Goal: Information Seeking & Learning: Learn about a topic

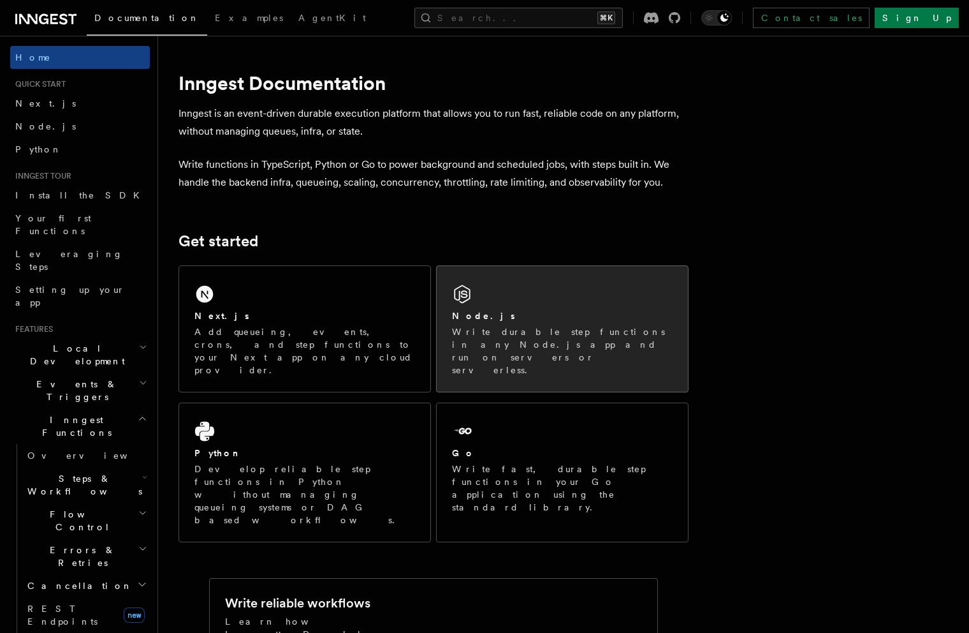
click at [531, 299] on div "Node.js Write durable step functions in any Node.js app and run on servers or s…" at bounding box center [562, 329] width 251 height 126
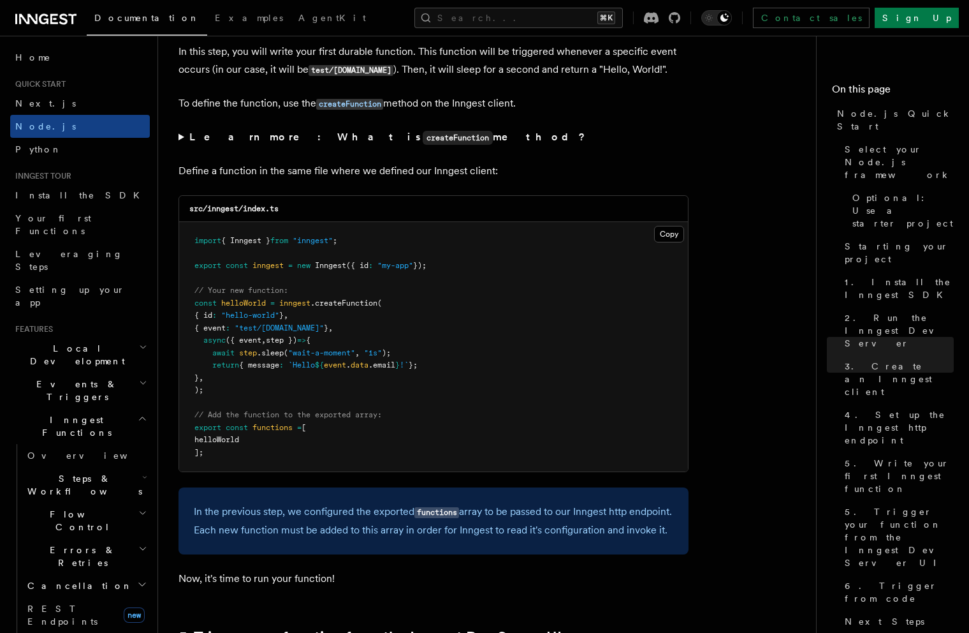
scroll to position [2778, 0]
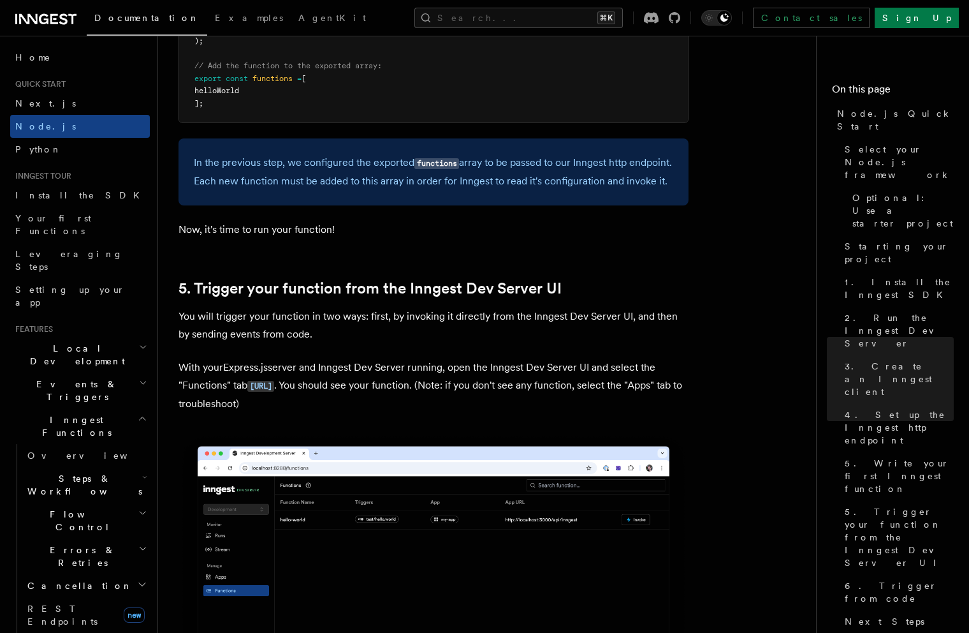
click at [601, 149] on div "In the previous step, we configured the exported functions array to be passed t…" at bounding box center [434, 171] width 510 height 67
click at [533, 2] on div "Documentation Examples AgentKit Search... ⌘K Contact sales Sign Up" at bounding box center [484, 18] width 969 height 36
click at [535, 17] on button "Search... ⌘K" at bounding box center [519, 18] width 209 height 20
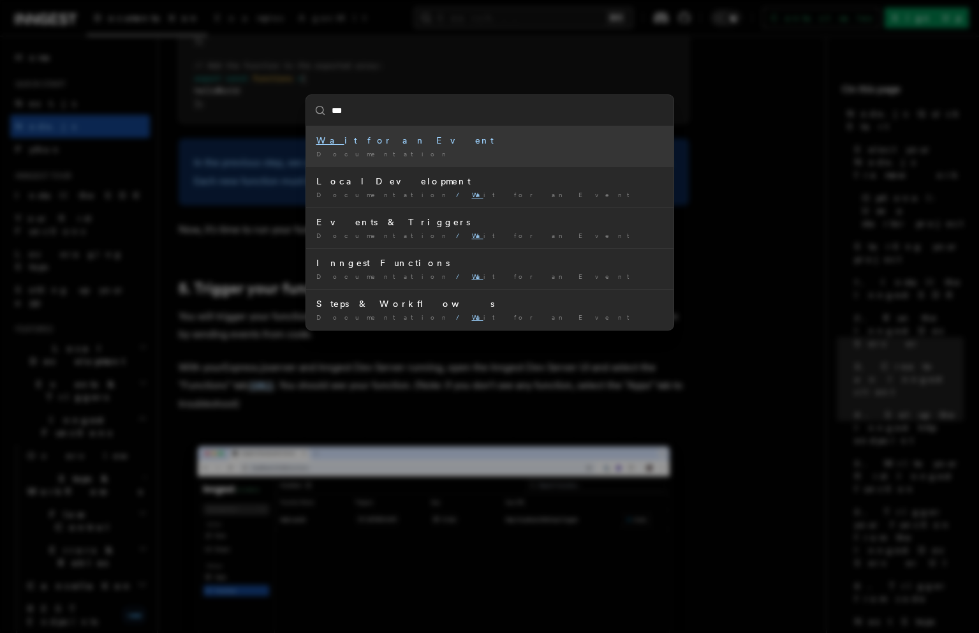
type input "****"
click at [503, 143] on div "Wait for an Event" at bounding box center [489, 140] width 347 height 13
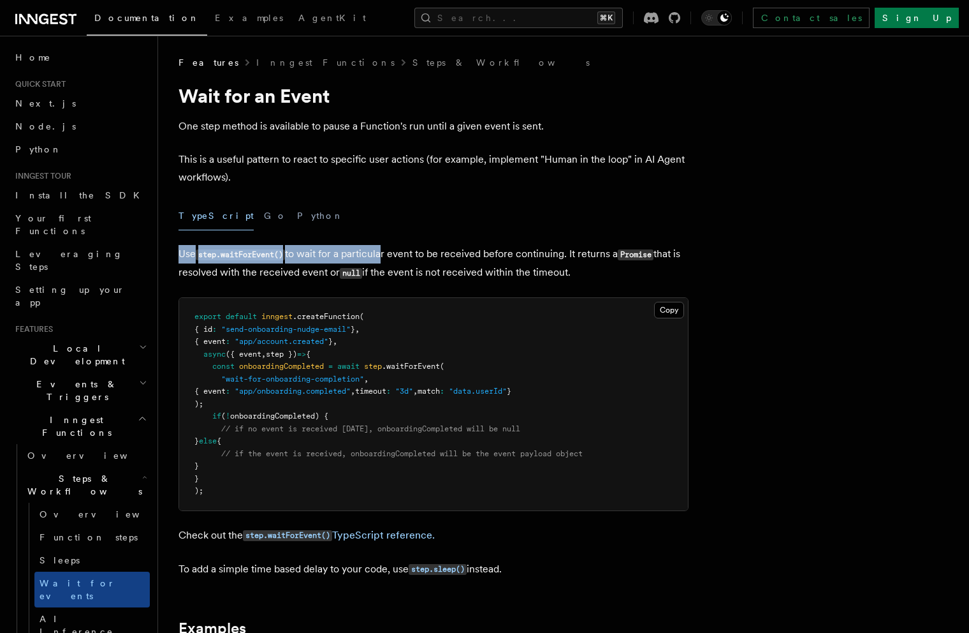
drag, startPoint x: 181, startPoint y: 254, endPoint x: 383, endPoint y: 258, distance: 202.2
click at [383, 258] on p "Use step.waitForEvent() to wait for a particular event to be received before co…" at bounding box center [434, 263] width 510 height 37
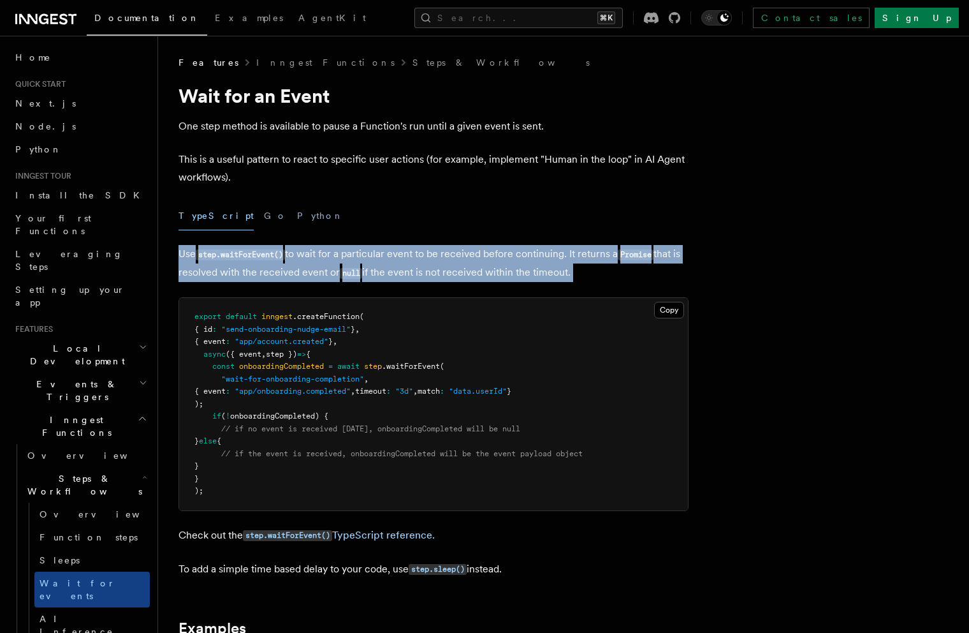
click at [383, 258] on p "Use step.waitForEvent() to wait for a particular event to be received before co…" at bounding box center [434, 263] width 510 height 37
click at [386, 267] on p "Use step.waitForEvent() to wait for a particular event to be received before co…" at bounding box center [434, 263] width 510 height 37
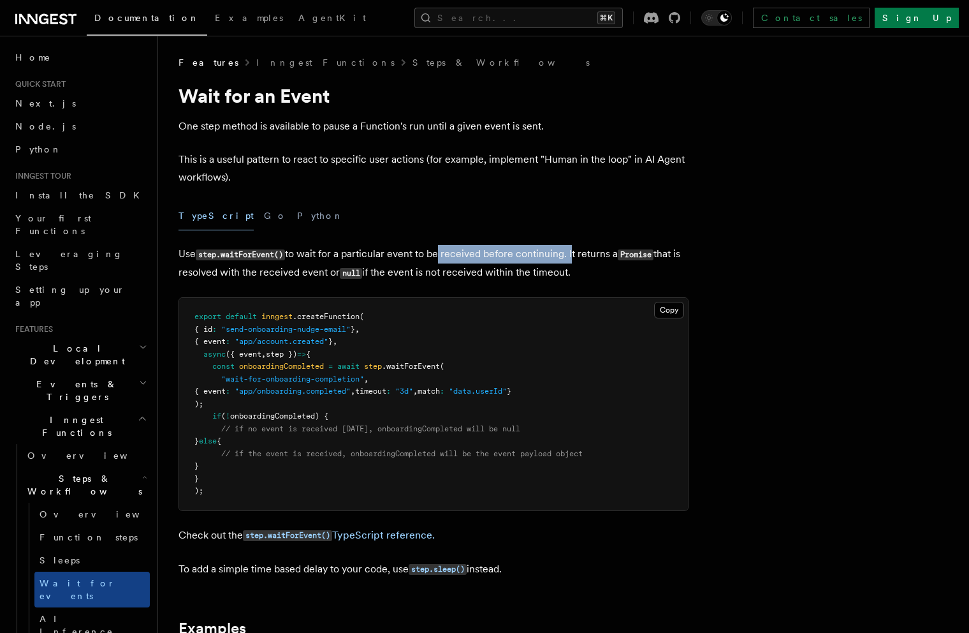
drag, startPoint x: 497, startPoint y: 250, endPoint x: 573, endPoint y: 252, distance: 75.9
click at [573, 252] on p "Use step.waitForEvent() to wait for a particular event to be received before co…" at bounding box center [434, 263] width 510 height 37
drag, startPoint x: 584, startPoint y: 251, endPoint x: 688, endPoint y: 254, distance: 104.0
click at [688, 254] on p "Use step.waitForEvent() to wait for a particular event to be received before co…" at bounding box center [434, 263] width 510 height 37
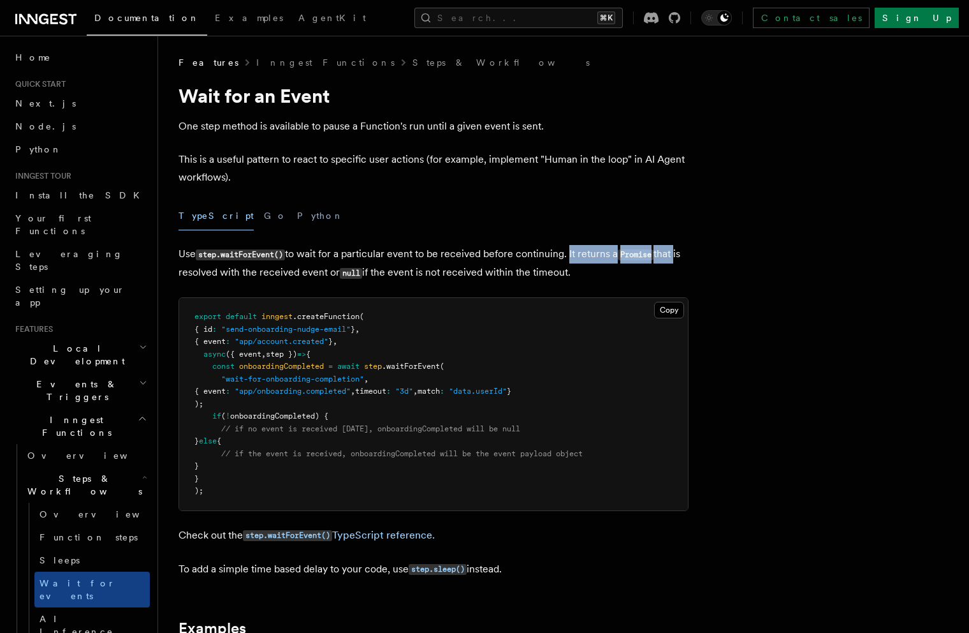
click at [688, 254] on p "Use step.waitForEvent() to wait for a particular event to be received before co…" at bounding box center [434, 263] width 510 height 37
drag, startPoint x: 681, startPoint y: 256, endPoint x: 321, endPoint y: 249, distance: 360.4
click at [321, 249] on p "Use step.waitForEvent() to wait for a particular event to be received before co…" at bounding box center [434, 263] width 510 height 37
drag, startPoint x: 296, startPoint y: 251, endPoint x: 344, endPoint y: 247, distance: 48.6
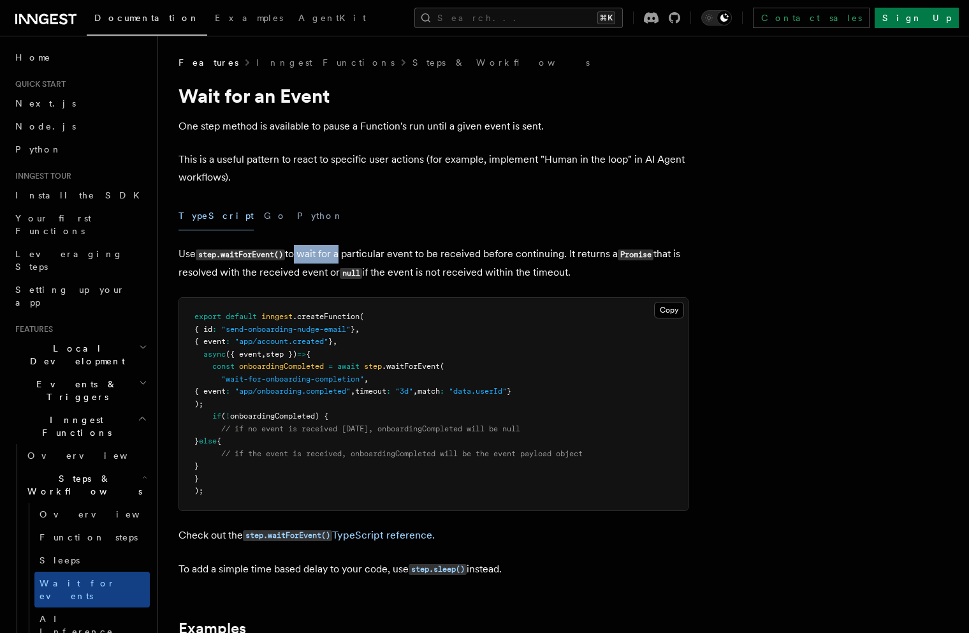
click at [339, 248] on p "Use step.waitForEvent() to wait for a particular event to be received before co…" at bounding box center [434, 263] width 510 height 37
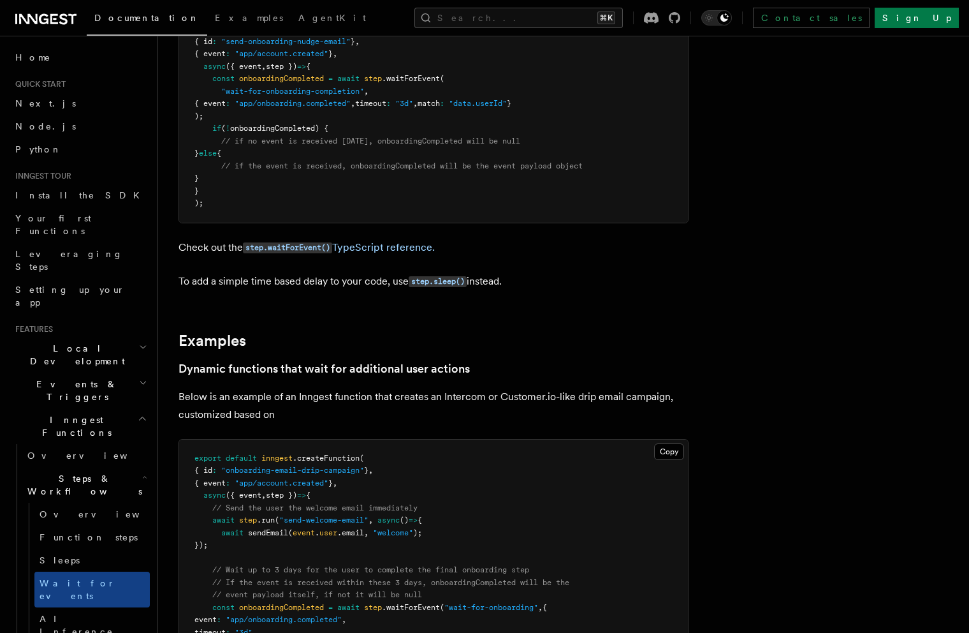
scroll to position [484, 0]
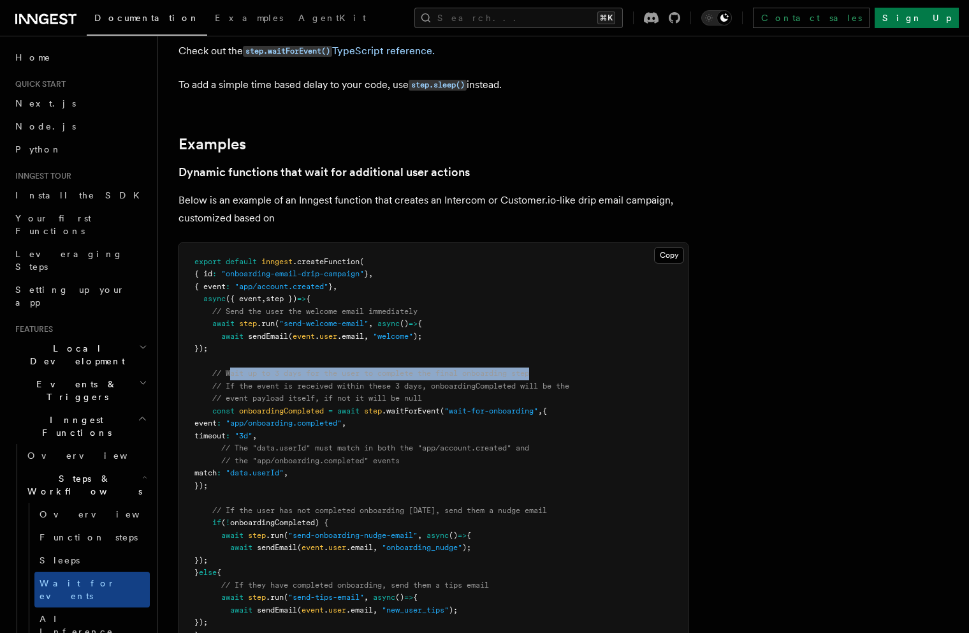
drag, startPoint x: 230, startPoint y: 374, endPoint x: 546, endPoint y: 376, distance: 316.4
click at [546, 376] on pre "export default inngest .createFunction ( { id : "onboarding-email-drip-campaign…" at bounding box center [433, 461] width 509 height 436
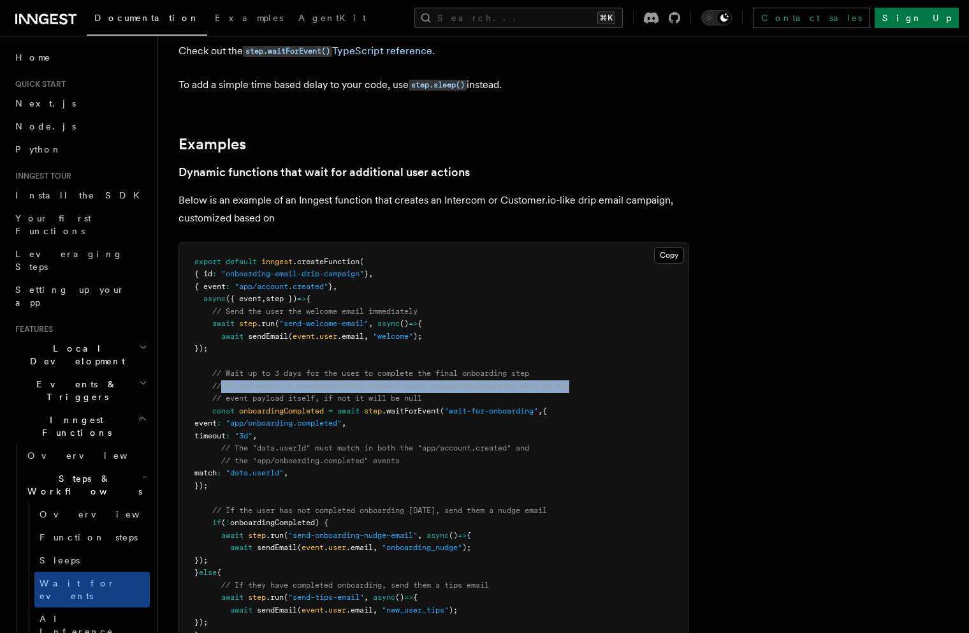
drag, startPoint x: 549, startPoint y: 387, endPoint x: 220, endPoint y: 385, distance: 328.5
click at [220, 385] on pre "export default inngest .createFunction ( { id : "onboarding-email-drip-campaign…" at bounding box center [433, 461] width 509 height 436
click at [220, 385] on span "// If the event is received within these 3 days, onboardingCompleted will be the" at bounding box center [390, 385] width 357 height 9
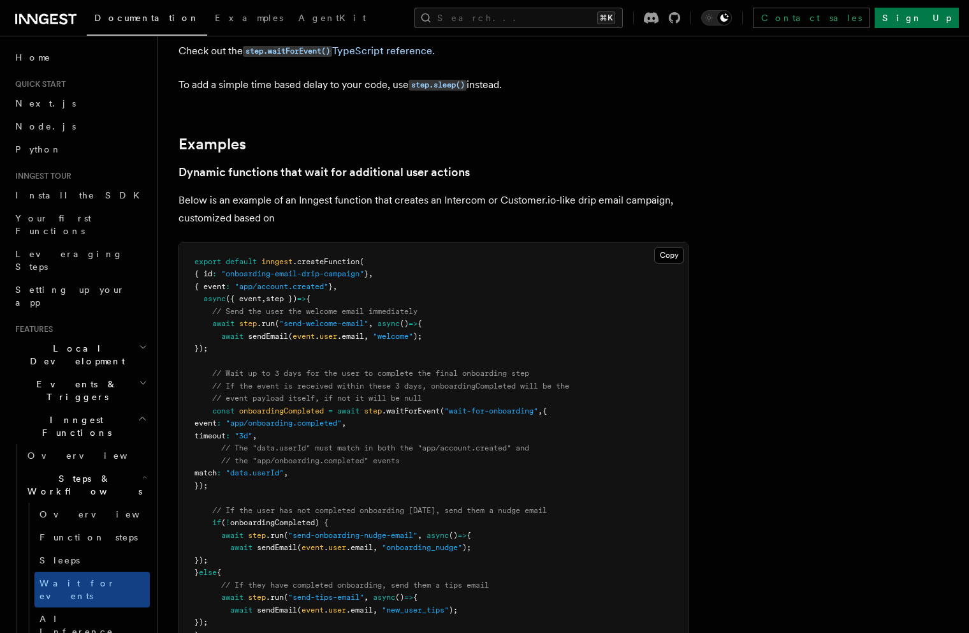
drag, startPoint x: 210, startPoint y: 401, endPoint x: 448, endPoint y: 391, distance: 238.1
click at [448, 391] on code "export default inngest .createFunction ( { id : "onboarding-email-drip-campaign…" at bounding box center [382, 460] width 375 height 407
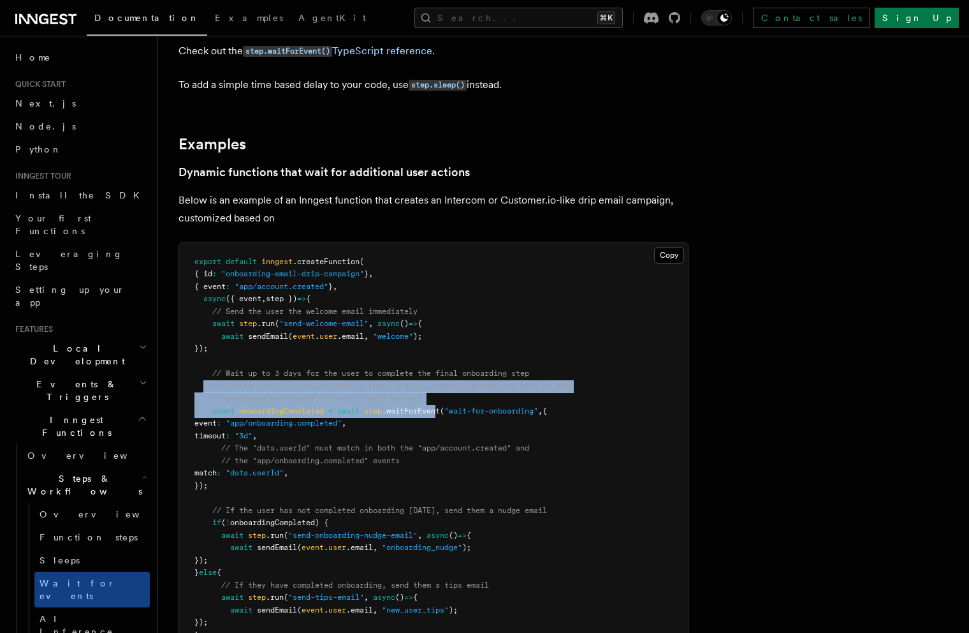
drag, startPoint x: 443, startPoint y: 409, endPoint x: 203, endPoint y: 390, distance: 239.9
click at [203, 390] on code "export default inngest .createFunction ( { id : "onboarding-email-drip-campaign…" at bounding box center [382, 460] width 375 height 407
click at [203, 390] on span at bounding box center [204, 385] width 18 height 9
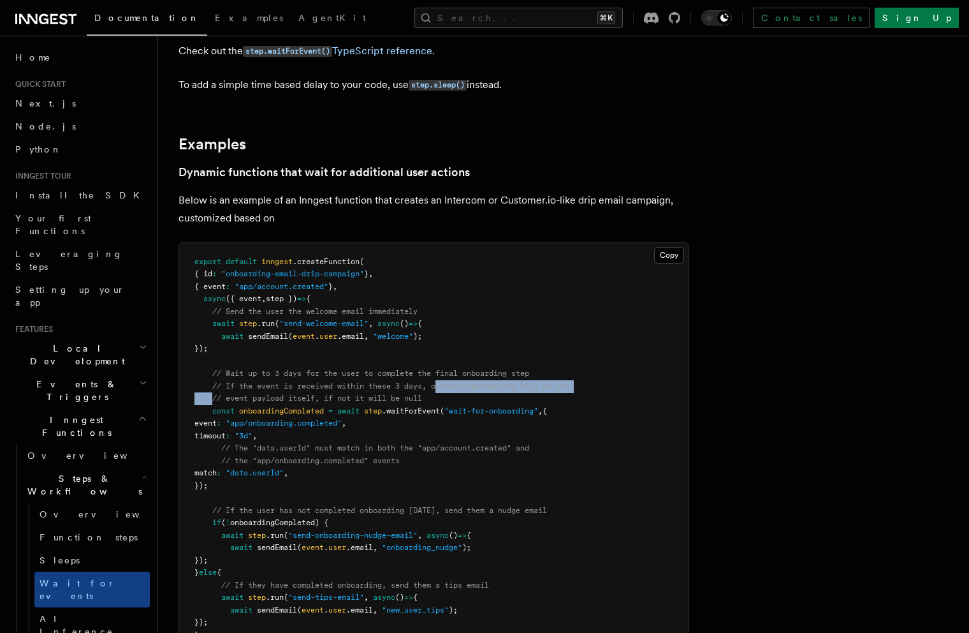
drag, startPoint x: 213, startPoint y: 400, endPoint x: 446, endPoint y: 391, distance: 233.6
click at [443, 392] on pre "export default inngest .createFunction ( { id : "onboarding-email-drip-campaign…" at bounding box center [433, 461] width 509 height 436
click at [446, 390] on span "// If the event is received within these 3 days, onboardingCompleted will be the" at bounding box center [390, 385] width 357 height 9
click at [448, 399] on pre "export default inngest .createFunction ( { id : "onboarding-email-drip-campaign…" at bounding box center [433, 461] width 509 height 436
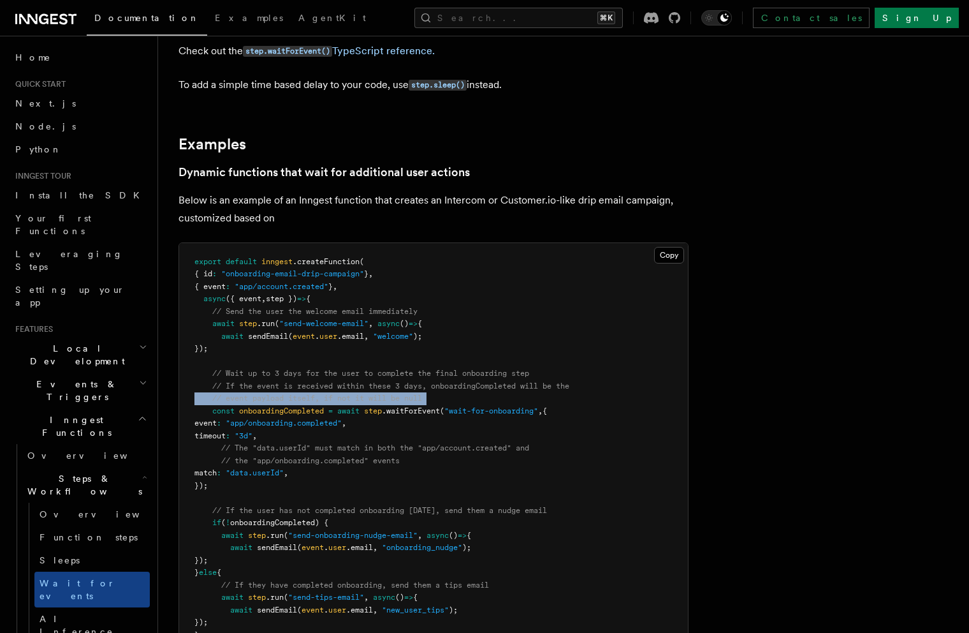
click at [448, 399] on pre "export default inngest .createFunction ( { id : "onboarding-email-drip-campaign…" at bounding box center [433, 461] width 509 height 436
click at [483, 394] on pre "export default inngest .createFunction ( { id : "onboarding-email-drip-campaign…" at bounding box center [433, 461] width 509 height 436
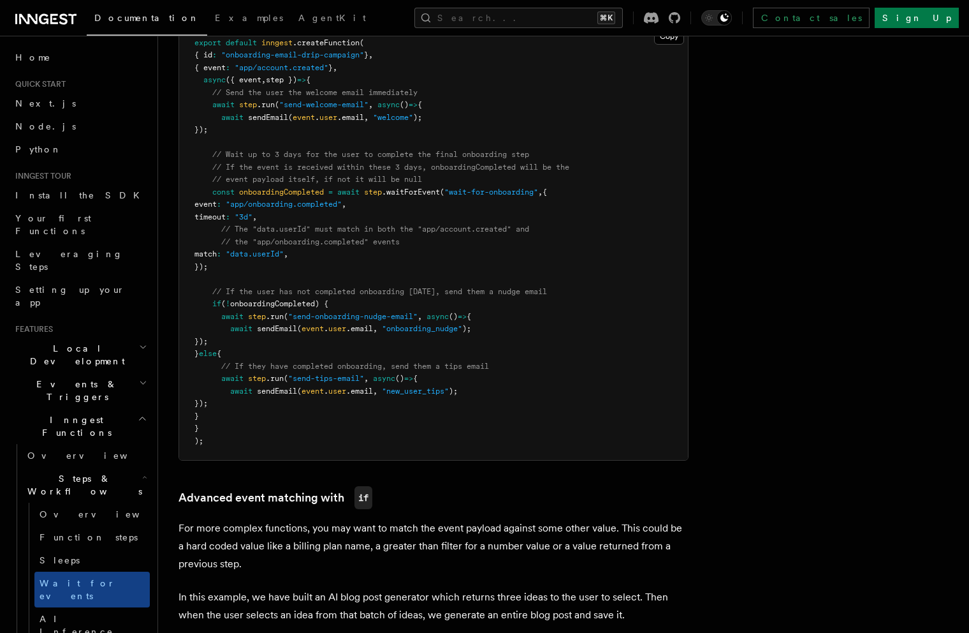
scroll to position [506, 0]
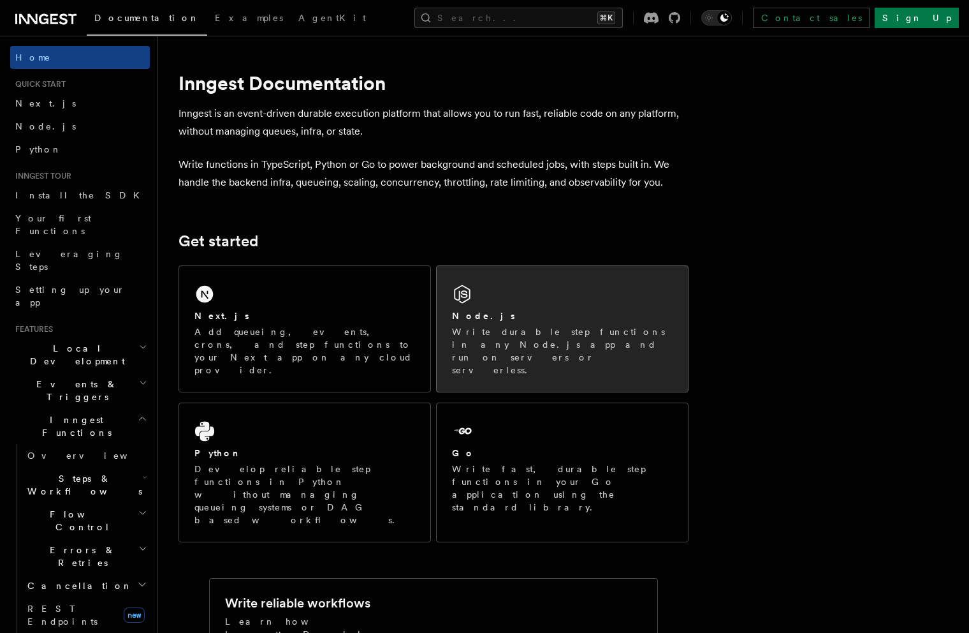
click at [563, 314] on div "Node.js" at bounding box center [562, 315] width 221 height 13
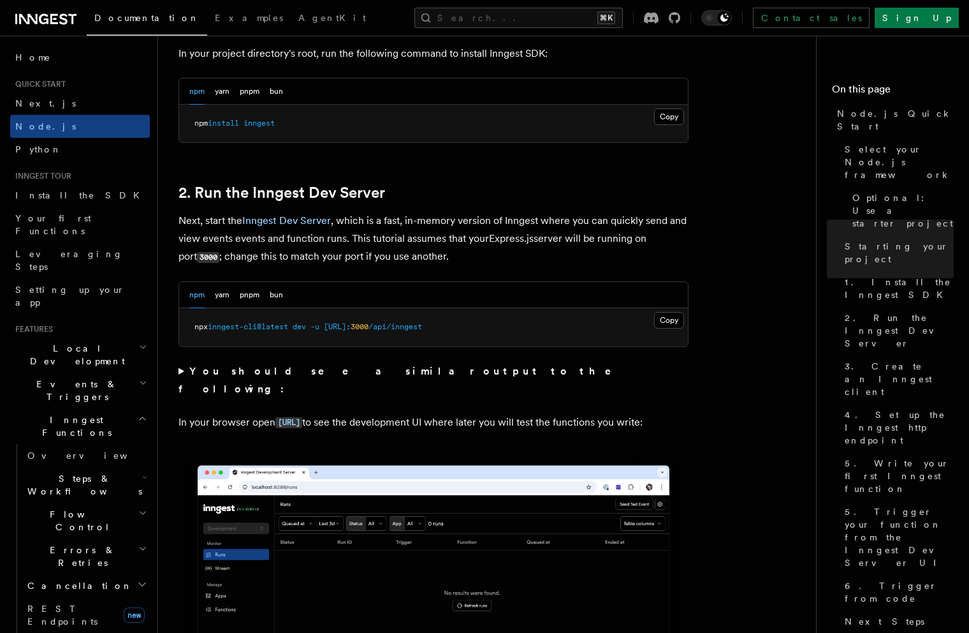
scroll to position [971, 0]
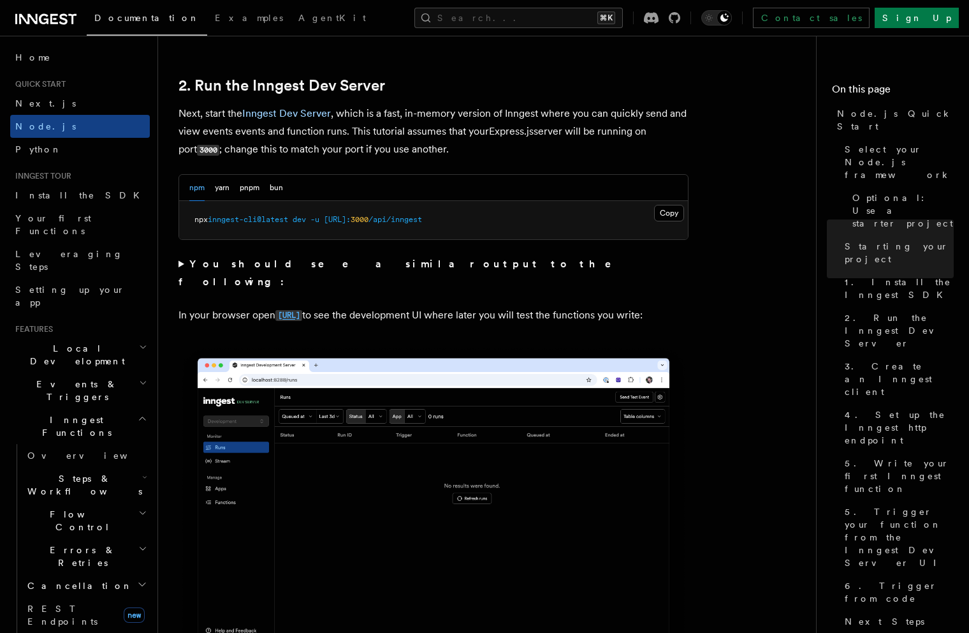
click at [302, 310] on code "http://localhost:8288" at bounding box center [289, 315] width 27 height 11
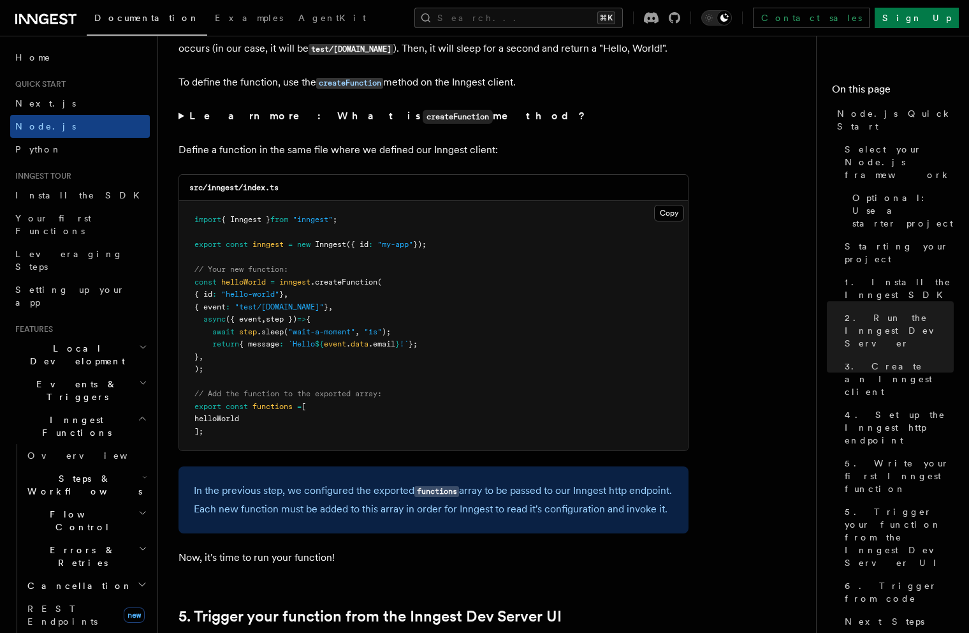
scroll to position [2516, 0]
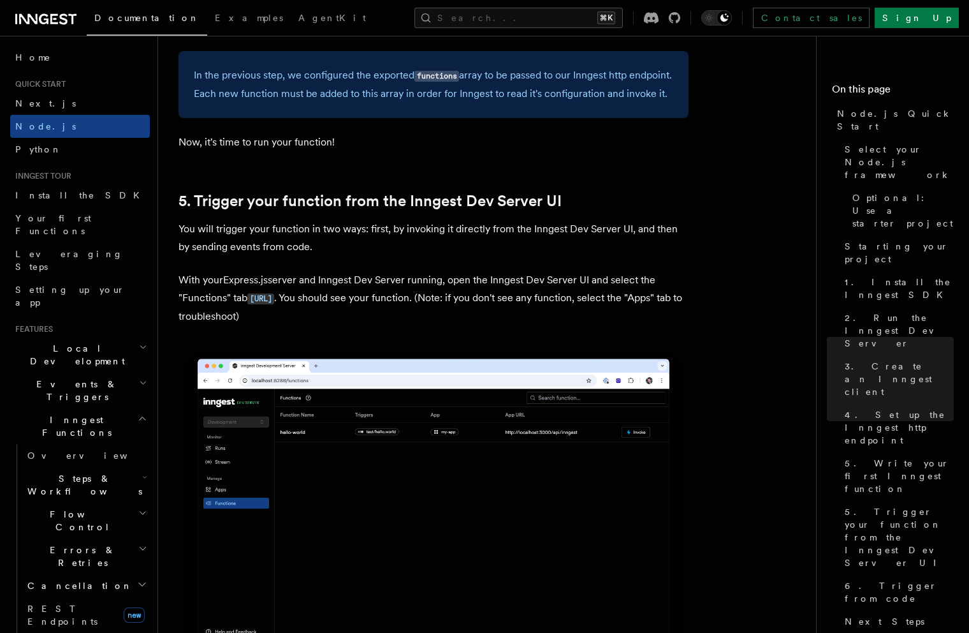
scroll to position [2996, 0]
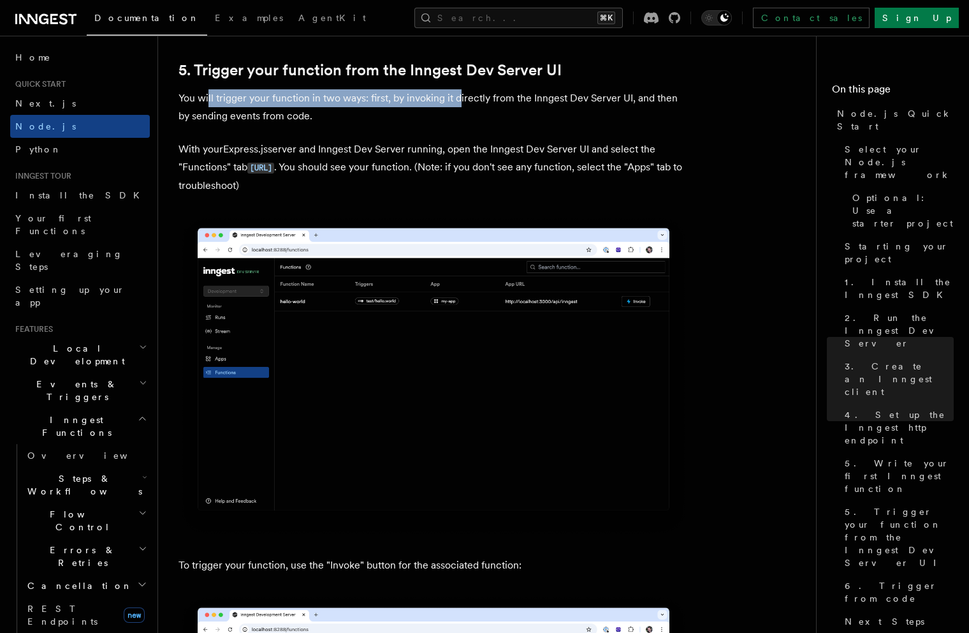
drag, startPoint x: 221, startPoint y: 119, endPoint x: 457, endPoint y: 122, distance: 236.7
click at [457, 122] on p "You will trigger your function in two ways: first, by invoking it directly from…" at bounding box center [434, 107] width 510 height 36
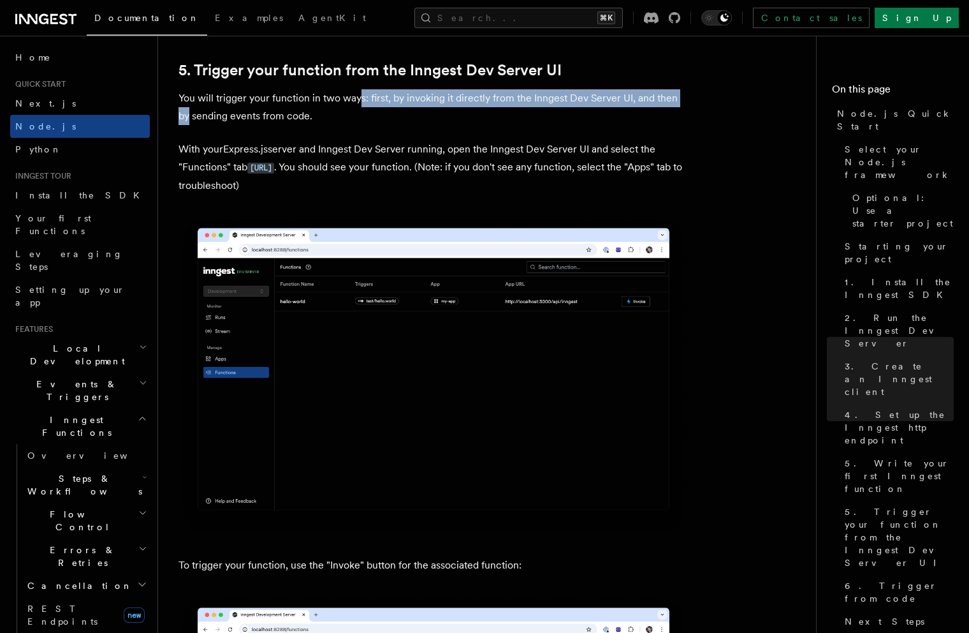
drag, startPoint x: 363, startPoint y: 117, endPoint x: 689, endPoint y: 122, distance: 326.6
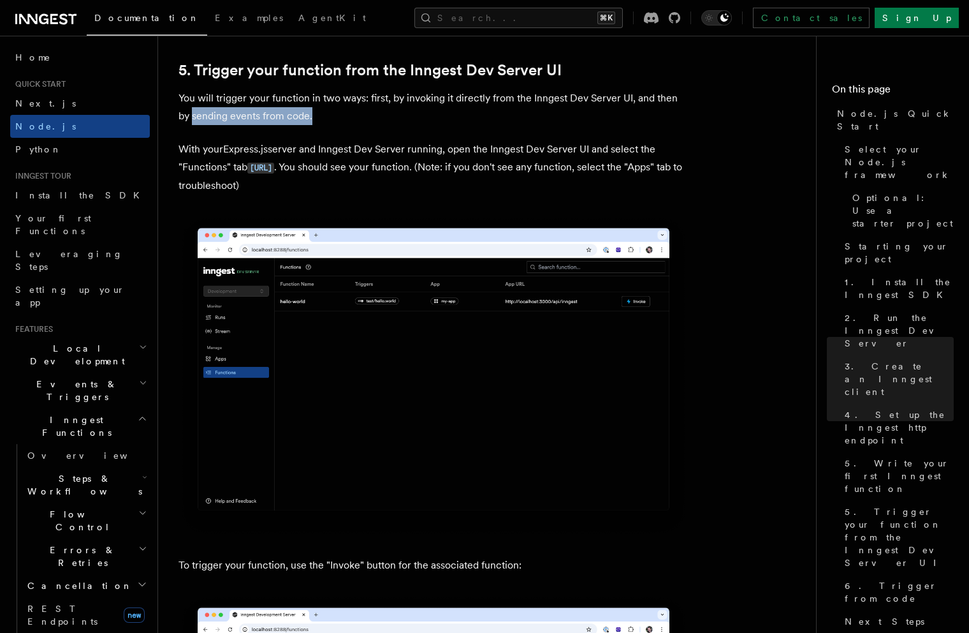
drag, startPoint x: 394, startPoint y: 138, endPoint x: 159, endPoint y: 136, distance: 234.7
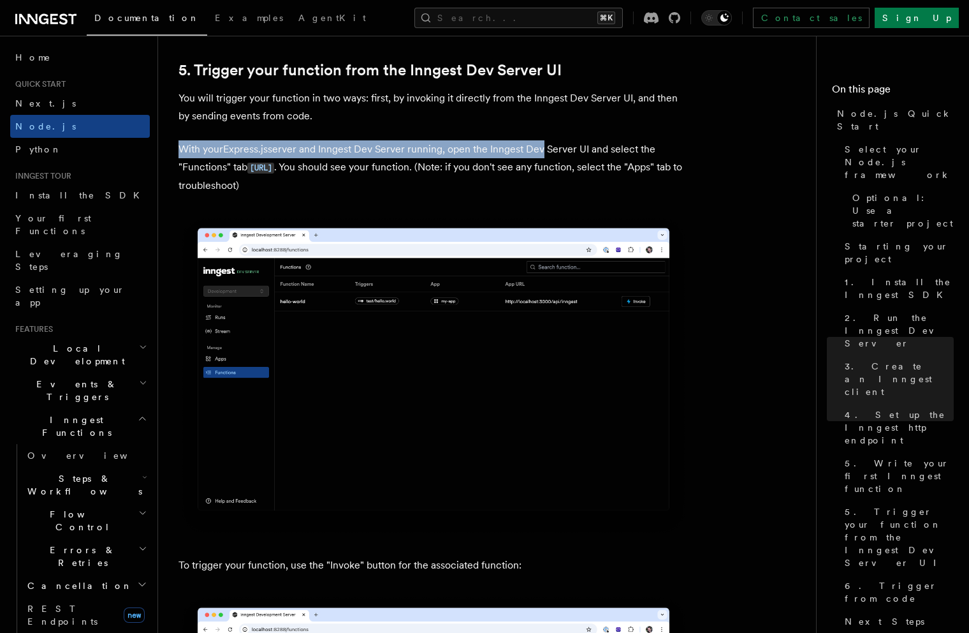
drag, startPoint x: 181, startPoint y: 170, endPoint x: 539, endPoint y: 163, distance: 357.9
click at [539, 163] on p "With your Express.js server and Inngest Dev Server running, open the Inngest De…" at bounding box center [434, 167] width 510 height 54
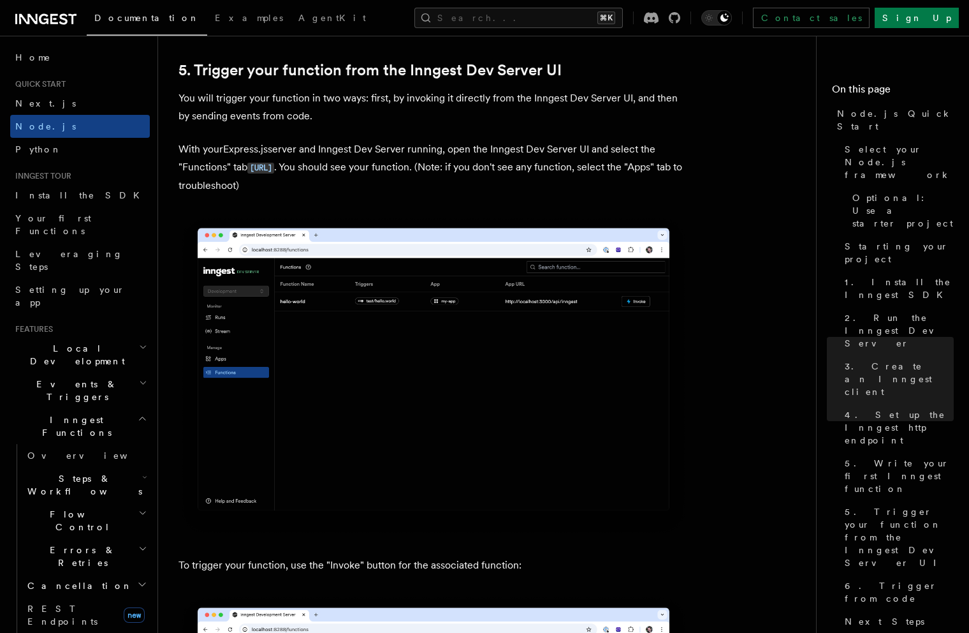
click at [203, 186] on p "With your Express.js server and Inngest Dev Server running, open the Inngest De…" at bounding box center [434, 167] width 510 height 54
click at [387, 195] on p "With your Express.js server and Inngest Dev Server running, open the Inngest De…" at bounding box center [434, 167] width 510 height 54
drag, startPoint x: 416, startPoint y: 186, endPoint x: 552, endPoint y: 189, distance: 135.9
click at [552, 189] on p "With your Express.js server and Inngest Dev Server running, open the Inngest De…" at bounding box center [434, 167] width 510 height 54
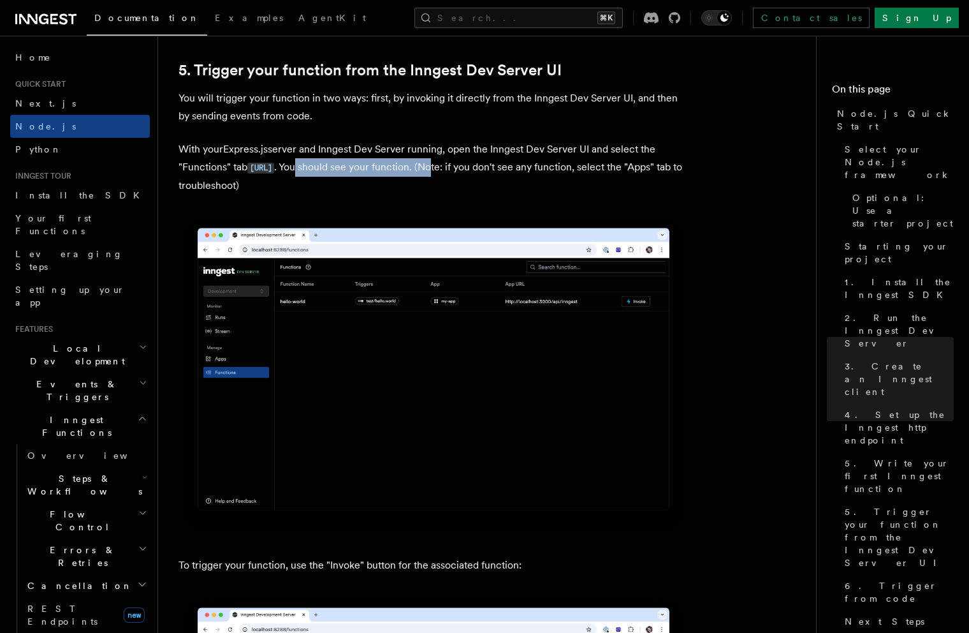
click at [552, 189] on p "With your Express.js server and Inngest Dev Server running, open the Inngest De…" at bounding box center [434, 167] width 510 height 54
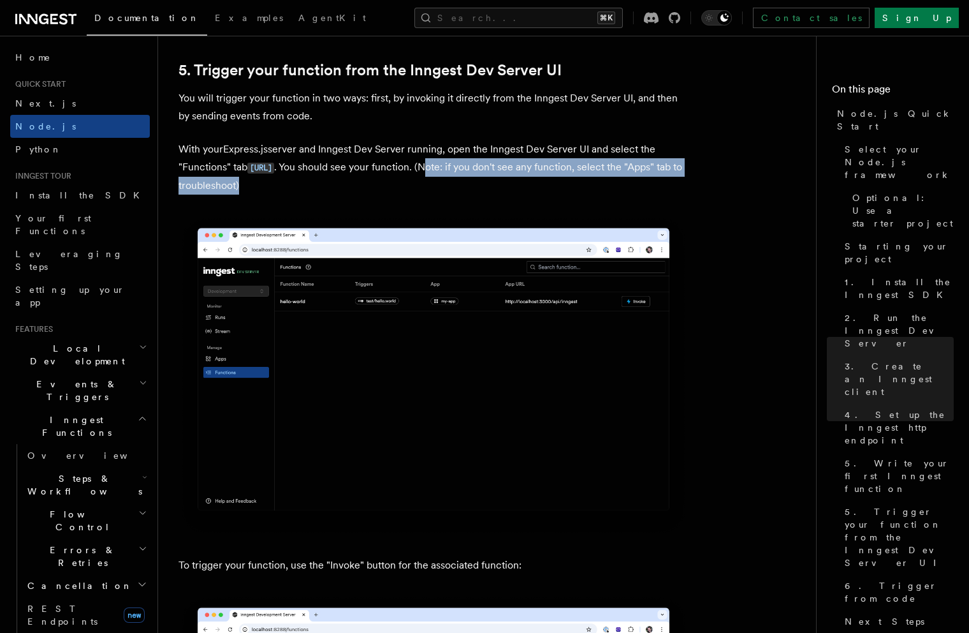
drag, startPoint x: 545, startPoint y: 187, endPoint x: 554, endPoint y: 203, distance: 18.3
click at [554, 195] on p "With your Express.js server and Inngest Dev Server running, open the Inngest De…" at bounding box center [434, 167] width 510 height 54
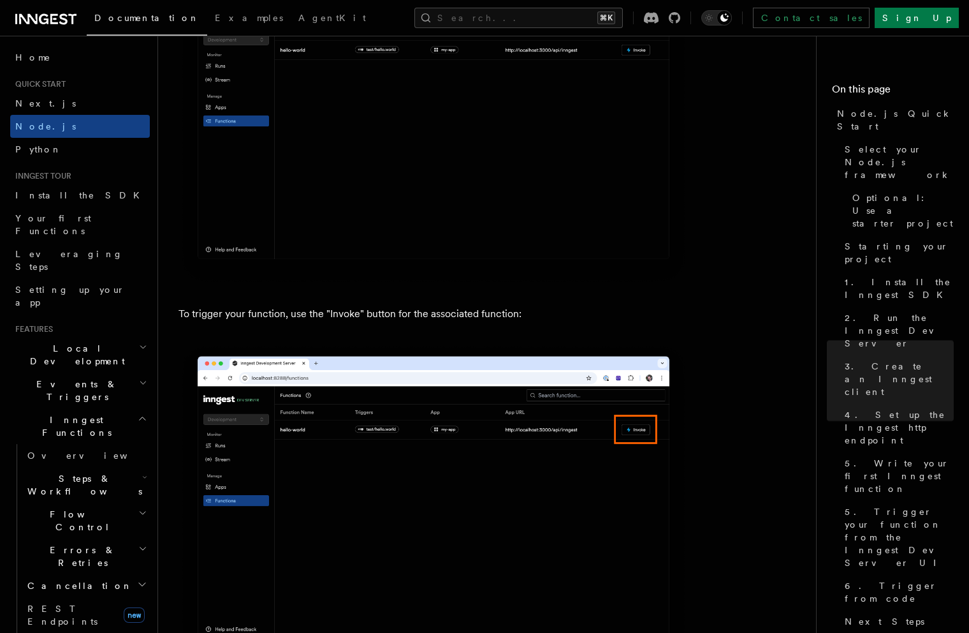
scroll to position [3510, 0]
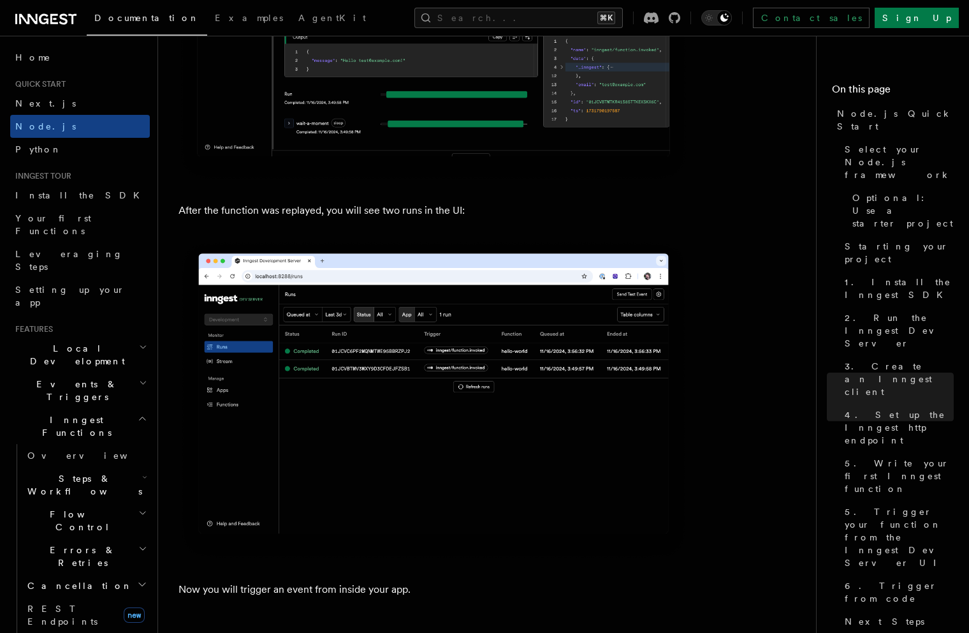
scroll to position [6378, 0]
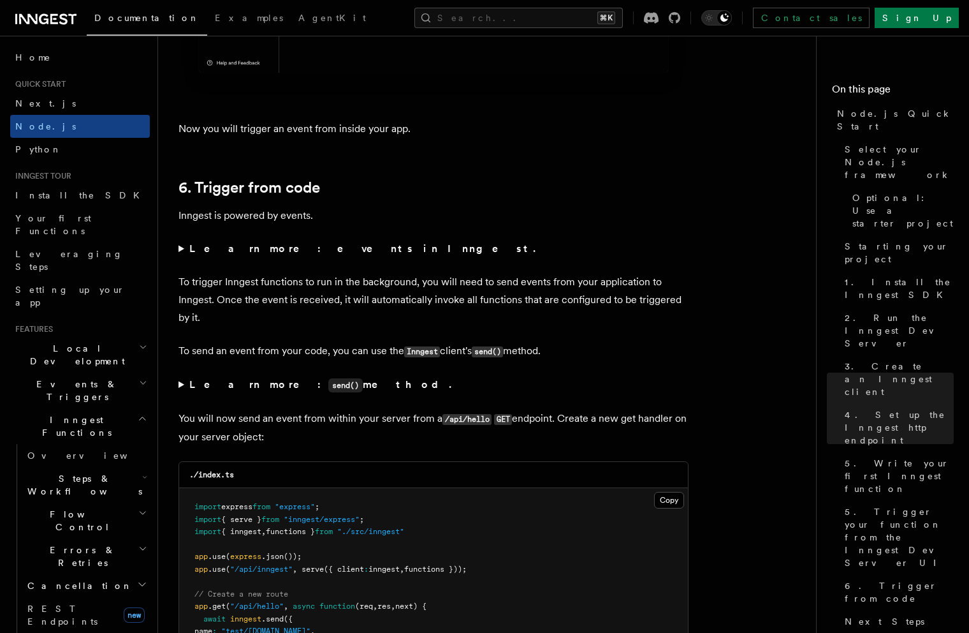
click at [283, 254] on strong "Learn more: events in Inngest." at bounding box center [363, 248] width 349 height 12
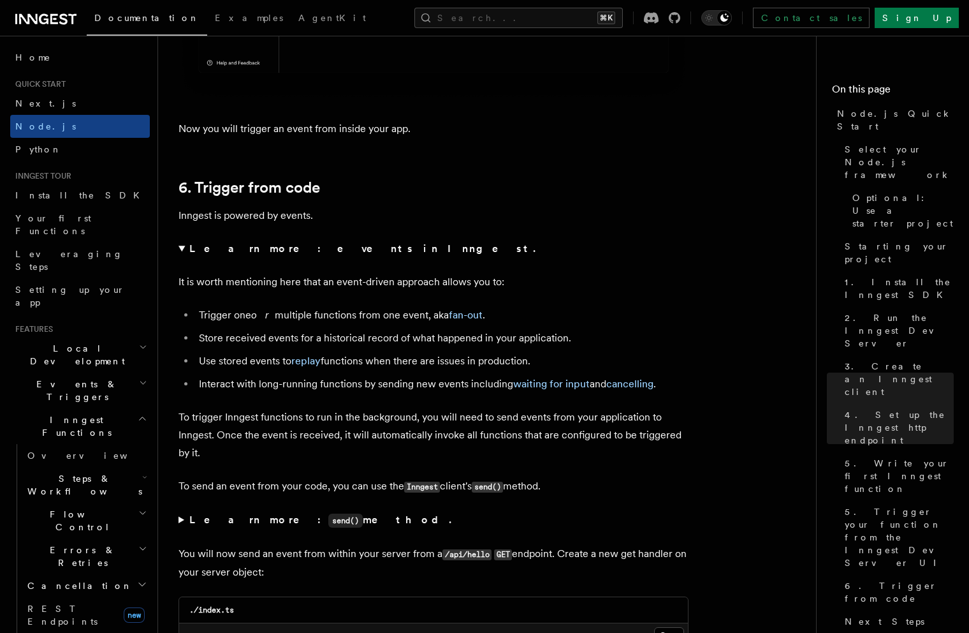
click at [279, 254] on strong "Learn more: events in Inngest." at bounding box center [363, 248] width 349 height 12
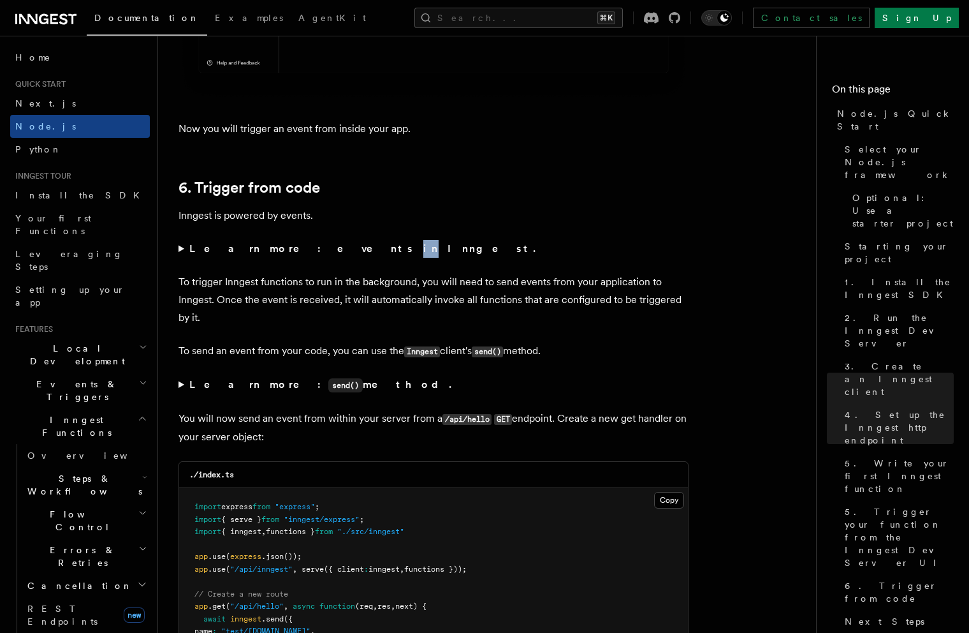
click at [279, 254] on strong "Learn more: events in Inngest." at bounding box center [363, 248] width 349 height 12
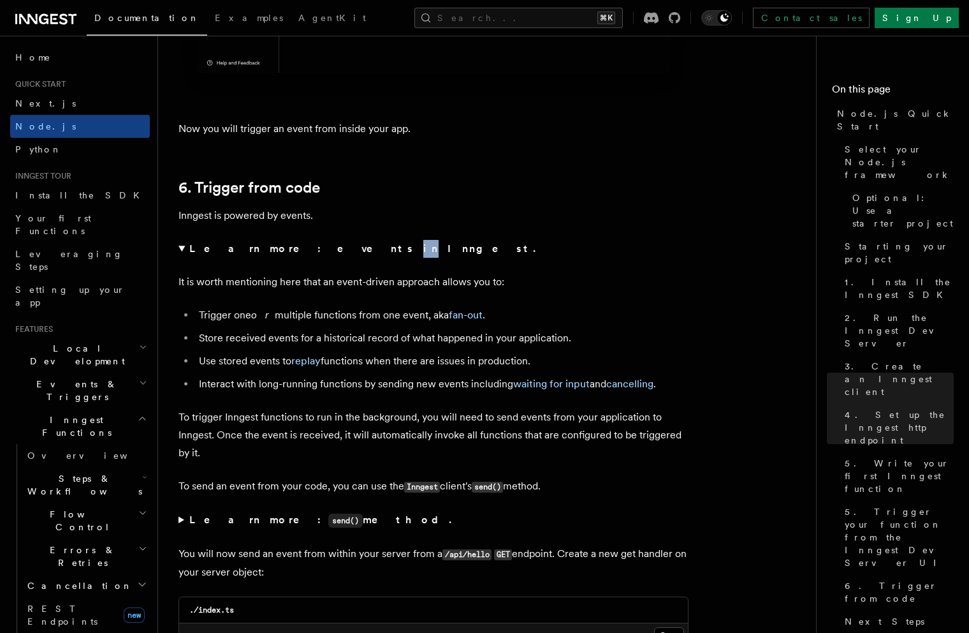
click at [279, 254] on strong "Learn more: events in Inngest." at bounding box center [363, 248] width 349 height 12
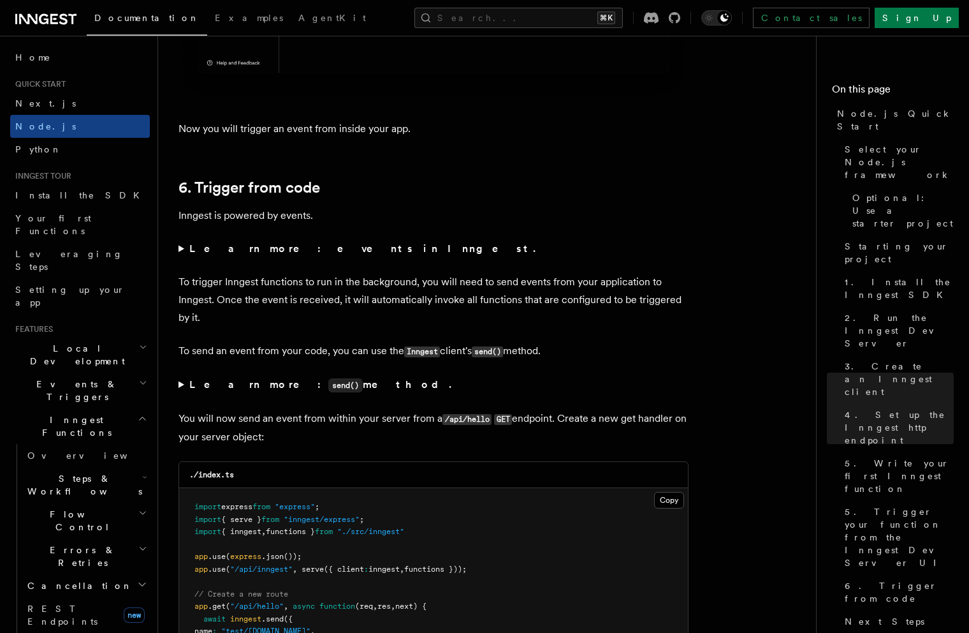
scroll to position [6501, 0]
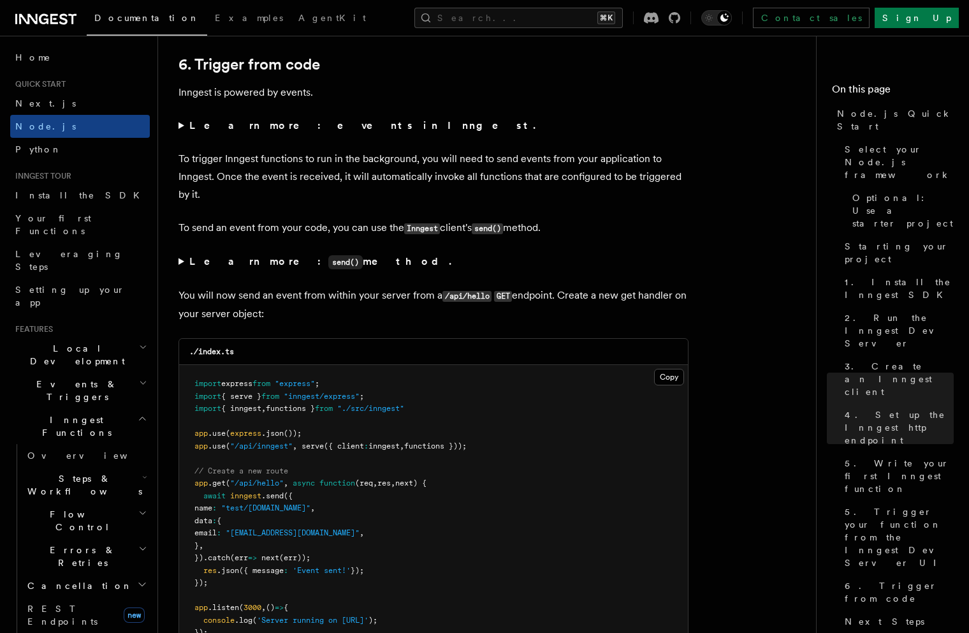
click at [225, 267] on strong "Learn more: send() method." at bounding box center [321, 261] width 265 height 12
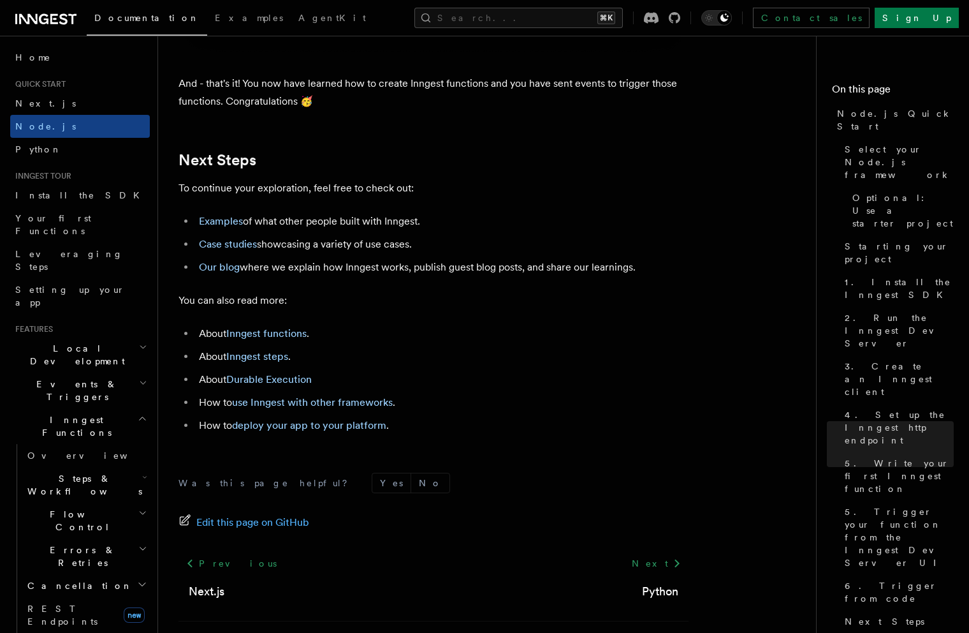
scroll to position [8113, 0]
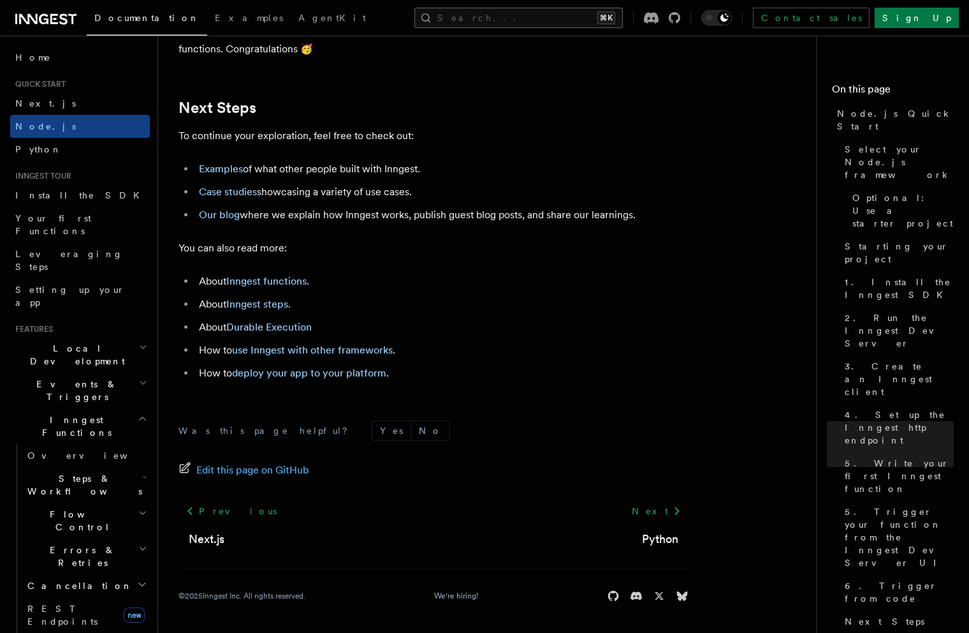
click at [575, 10] on button "Search... ⌘K" at bounding box center [519, 18] width 209 height 20
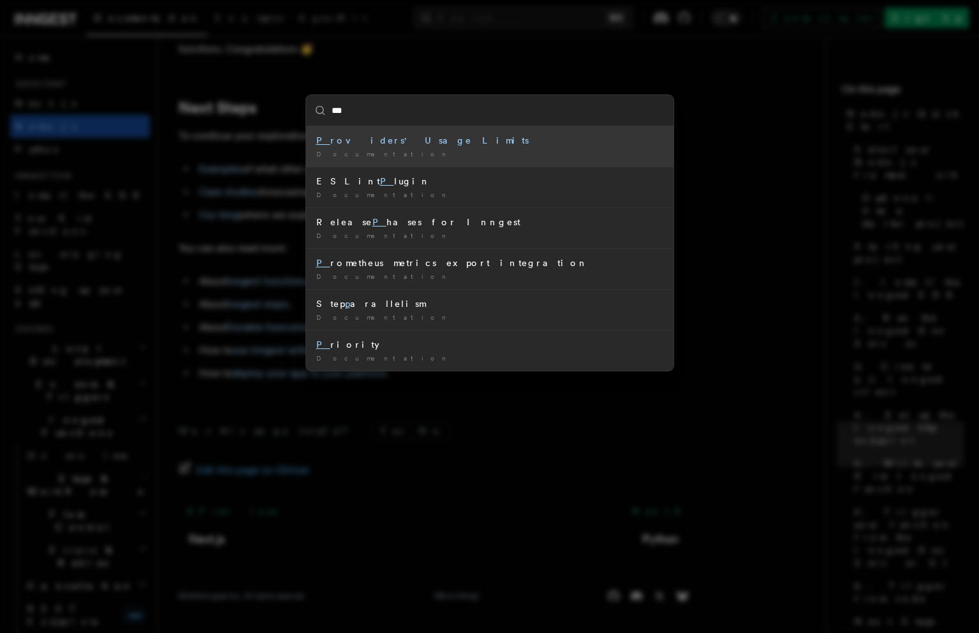
type input "***"
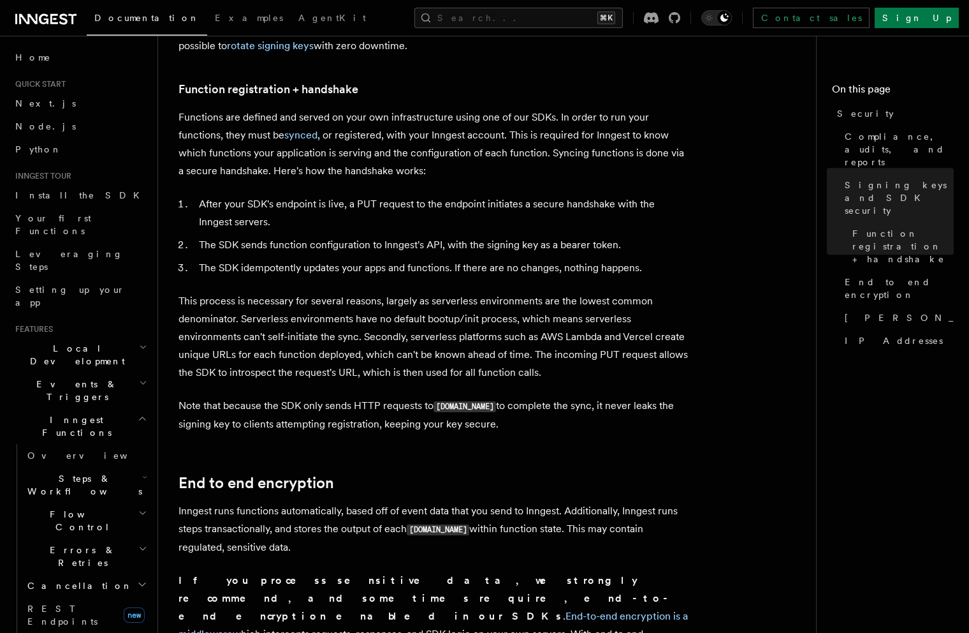
scroll to position [592, 0]
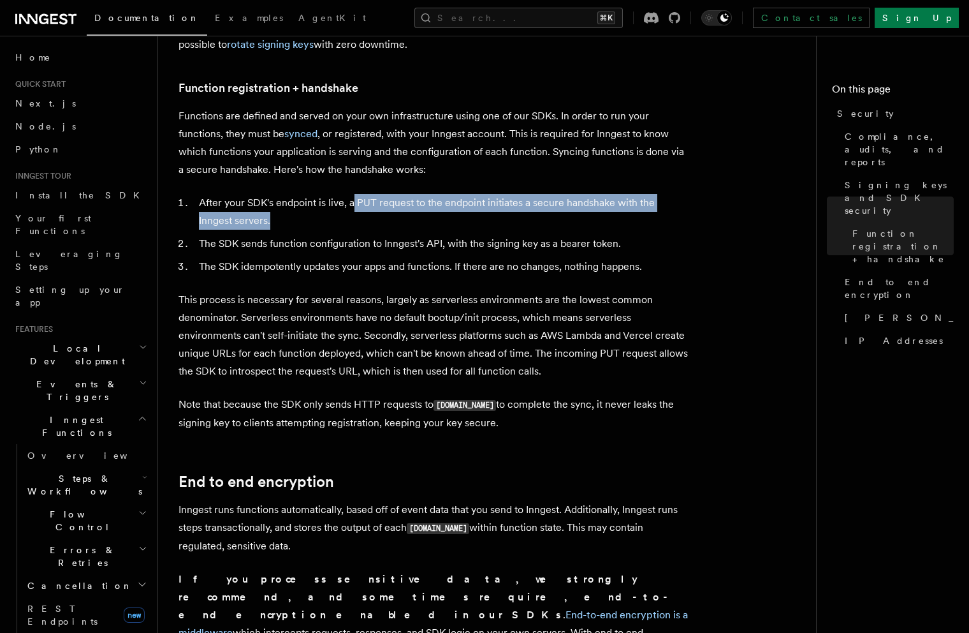
drag, startPoint x: 359, startPoint y: 183, endPoint x: 547, endPoint y: 196, distance: 188.0
click at [547, 196] on li "After your SDK's endpoint is live, a PUT request to the endpoint initiates a se…" at bounding box center [442, 212] width 494 height 36
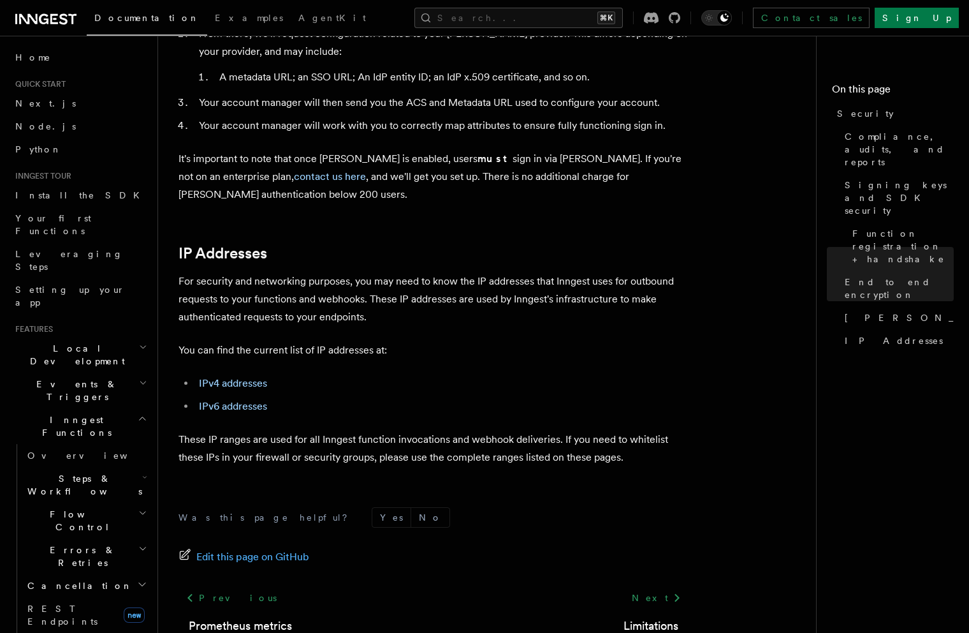
scroll to position [1565, 0]
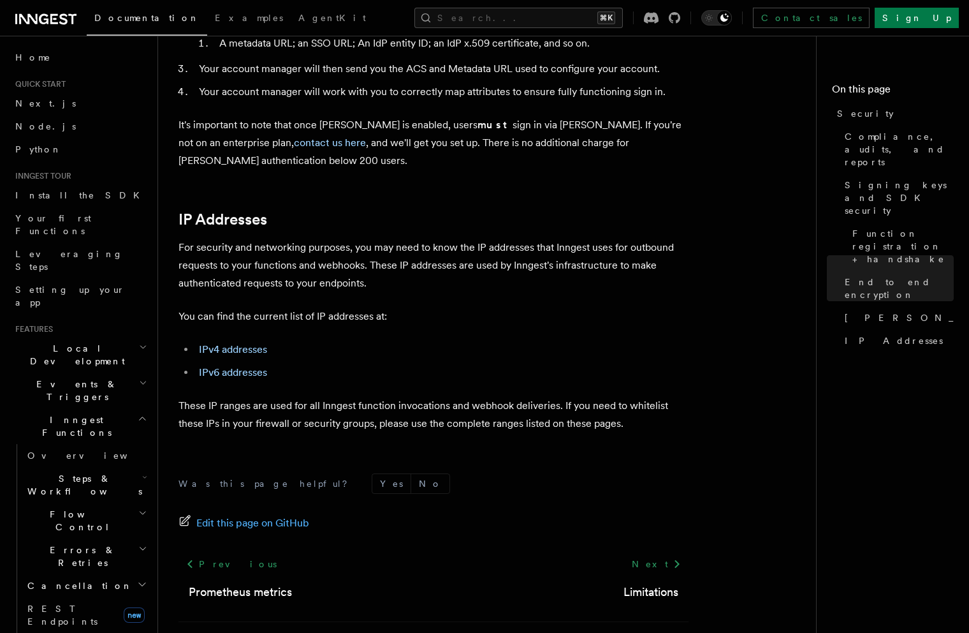
click at [188, 307] on p "You can find the current list of IP addresses at:" at bounding box center [434, 316] width 510 height 18
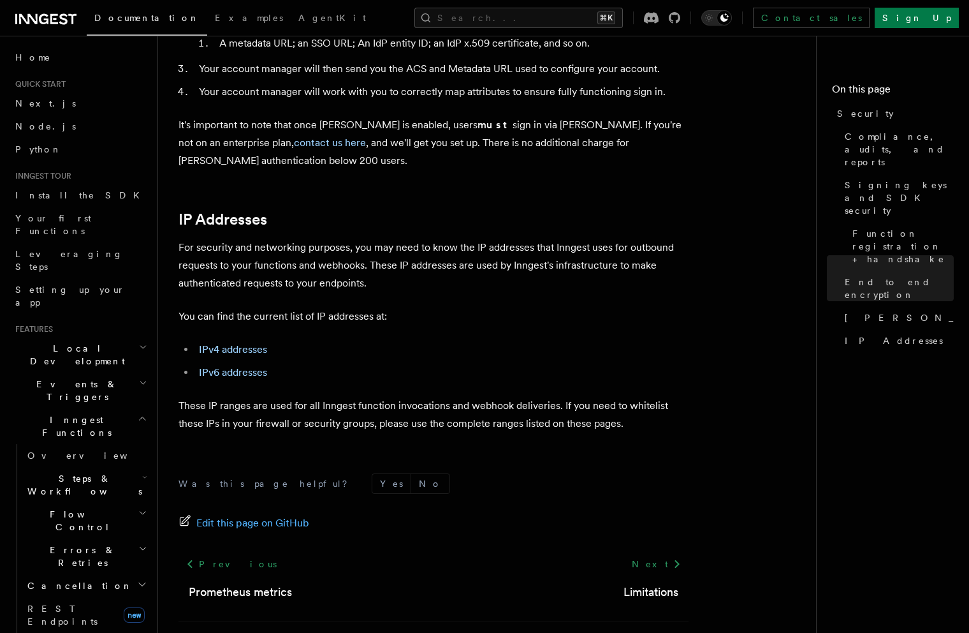
click at [349, 239] on p "For security and networking purposes, you may need to know the IP addresses tha…" at bounding box center [434, 266] width 510 height 54
drag, startPoint x: 370, startPoint y: 201, endPoint x: 610, endPoint y: 202, distance: 240.5
click at [610, 239] on p "For security and networking purposes, you may need to know the IP addresses tha…" at bounding box center [434, 266] width 510 height 54
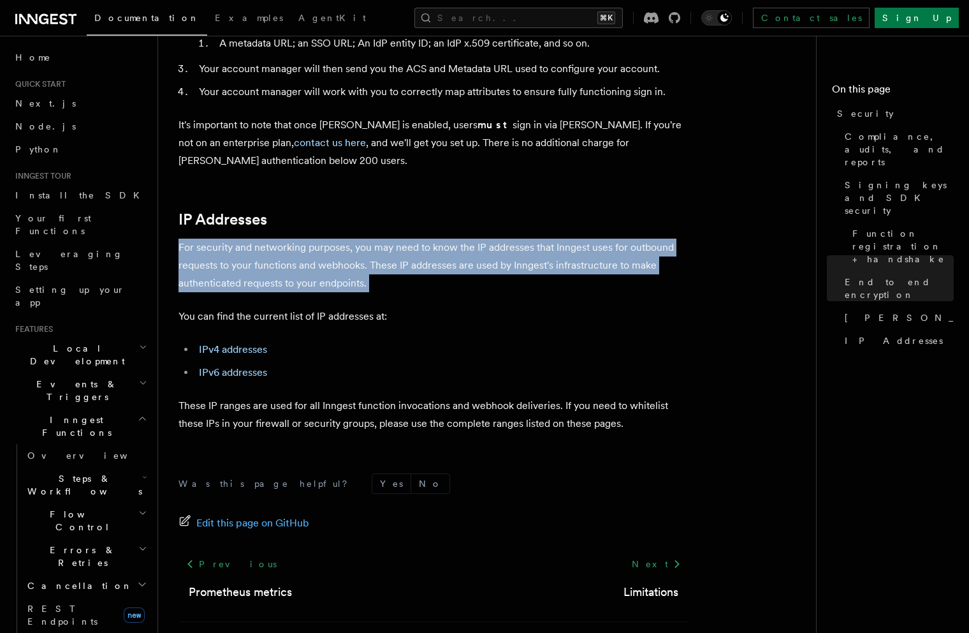
click at [610, 239] on p "For security and networking purposes, you may need to know the IP addresses tha…" at bounding box center [434, 266] width 510 height 54
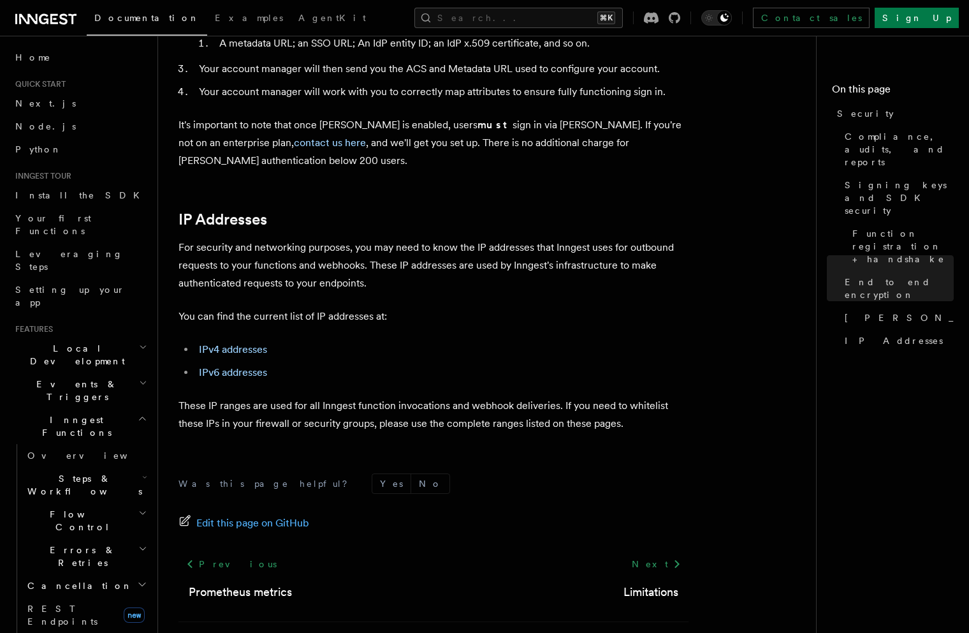
click at [676, 239] on p "For security and networking purposes, you may need to know the IP addresses tha…" at bounding box center [434, 266] width 510 height 54
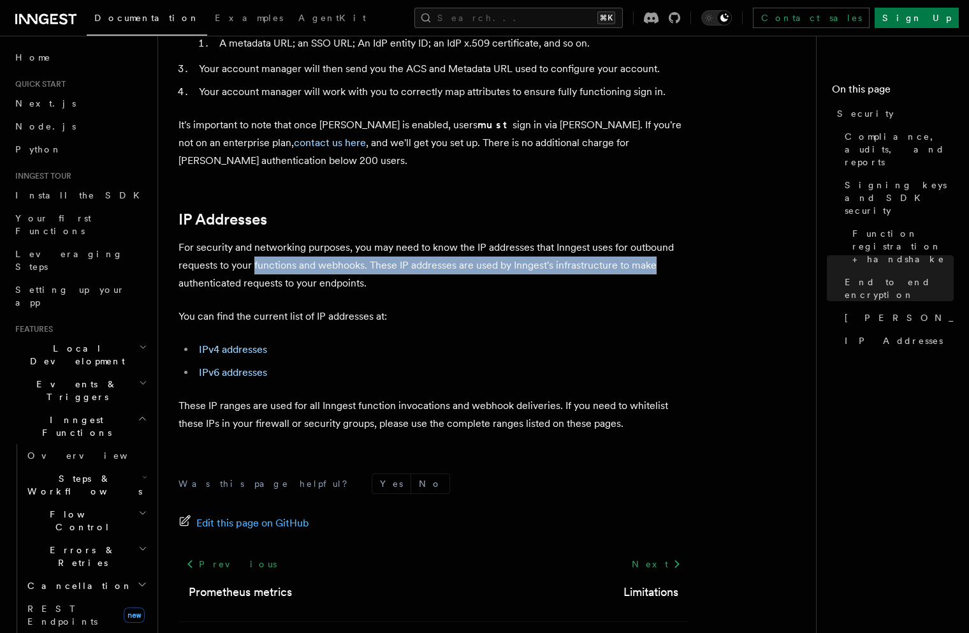
drag, startPoint x: 676, startPoint y: 217, endPoint x: 270, endPoint y: 212, distance: 406.3
click at [270, 239] on p "For security and networking purposes, you may need to know the IP addresses tha…" at bounding box center [434, 266] width 510 height 54
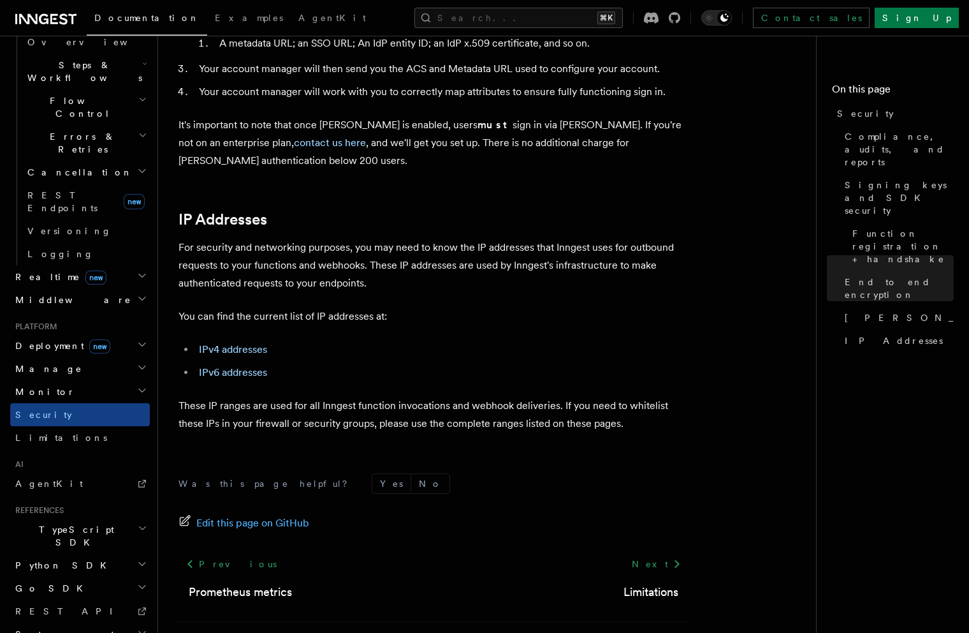
scroll to position [275, 0]
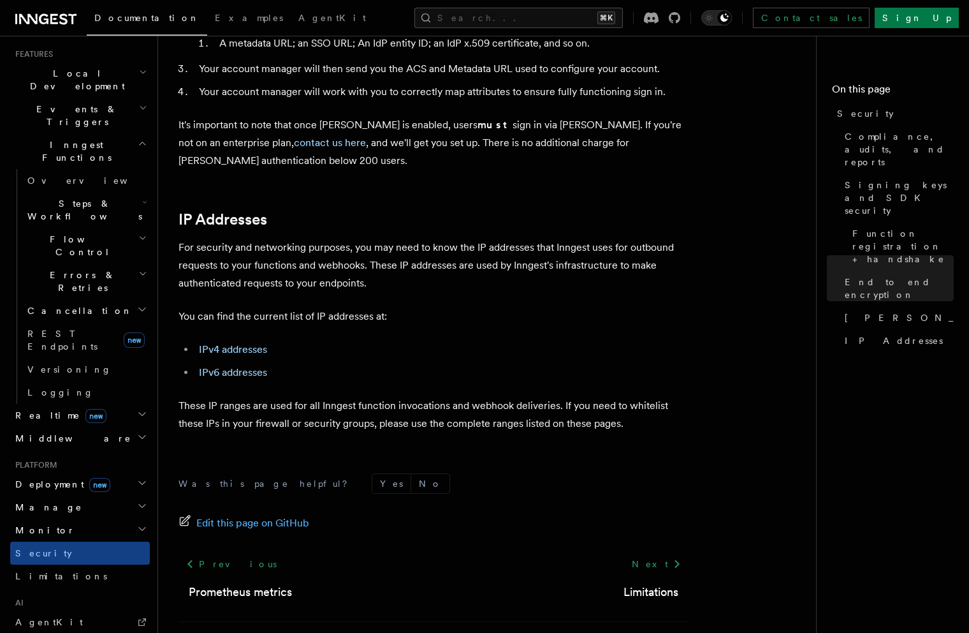
click at [61, 478] on span "Deployment new" at bounding box center [60, 484] width 100 height 13
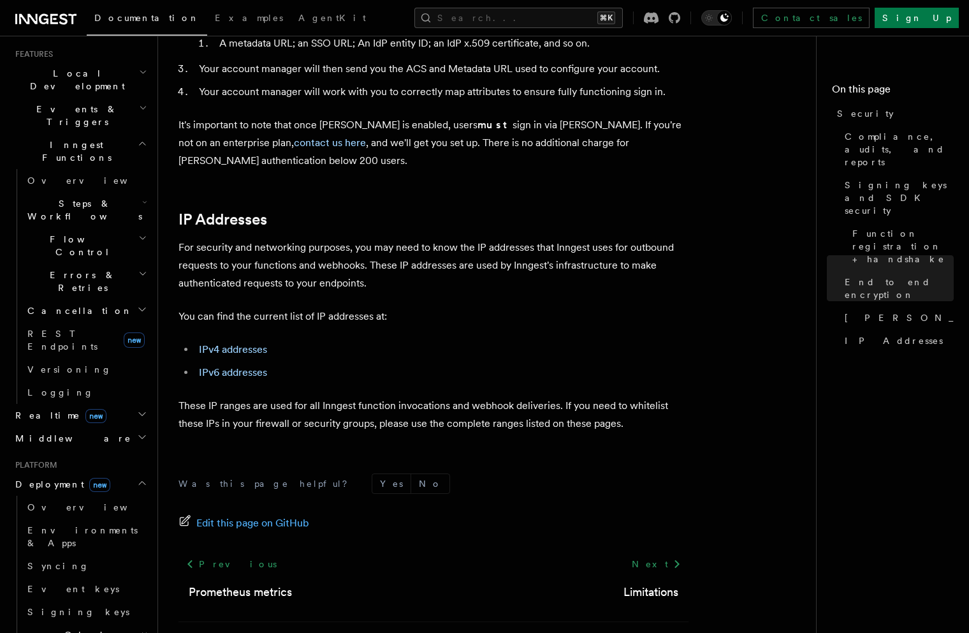
click at [85, 409] on span "new" at bounding box center [95, 416] width 21 height 14
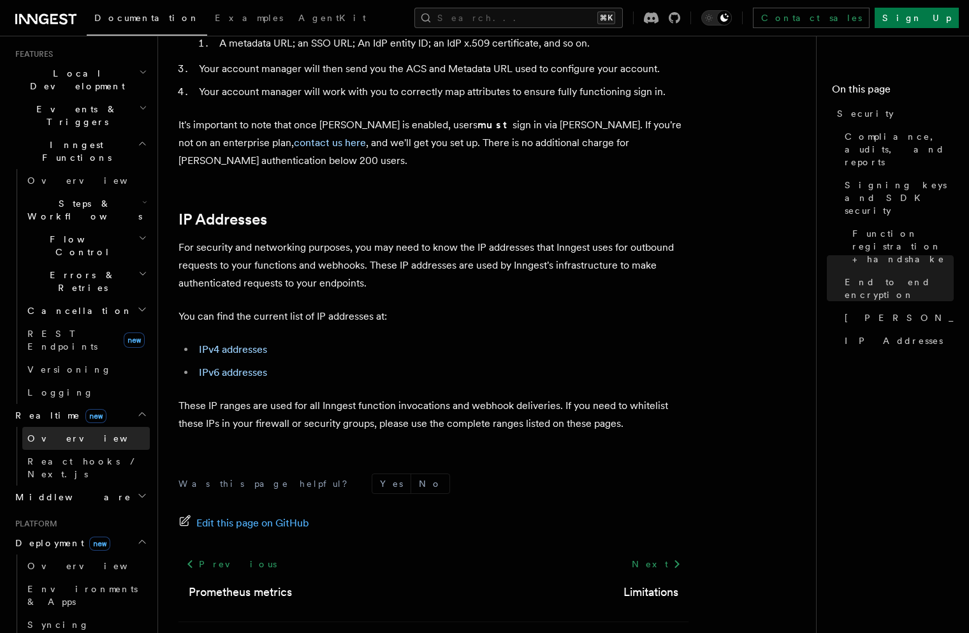
click at [74, 427] on link "Overview" at bounding box center [86, 438] width 128 height 23
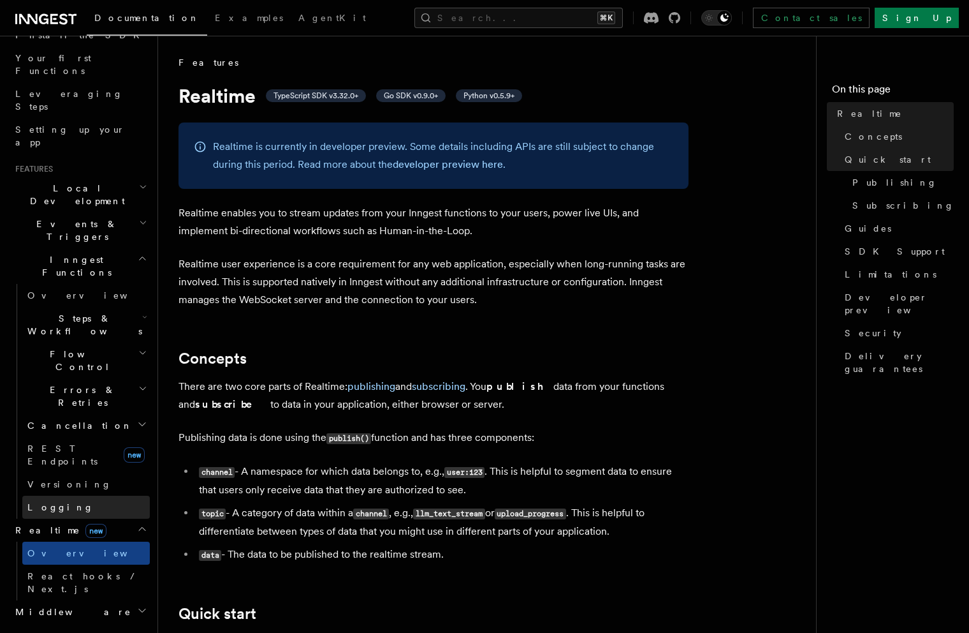
scroll to position [94, 0]
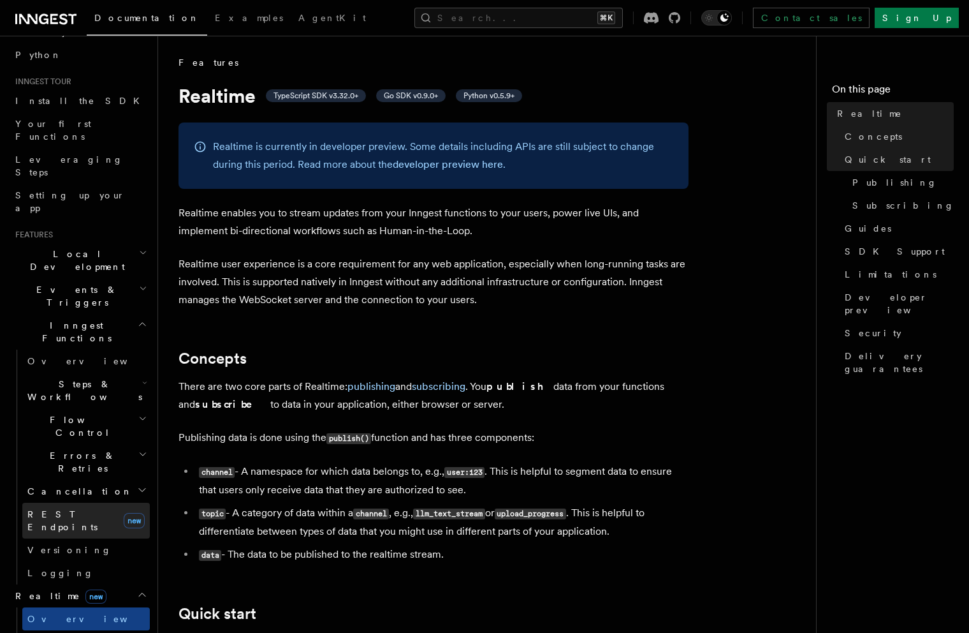
click at [73, 509] on span "REST Endpoints" at bounding box center [62, 520] width 70 height 23
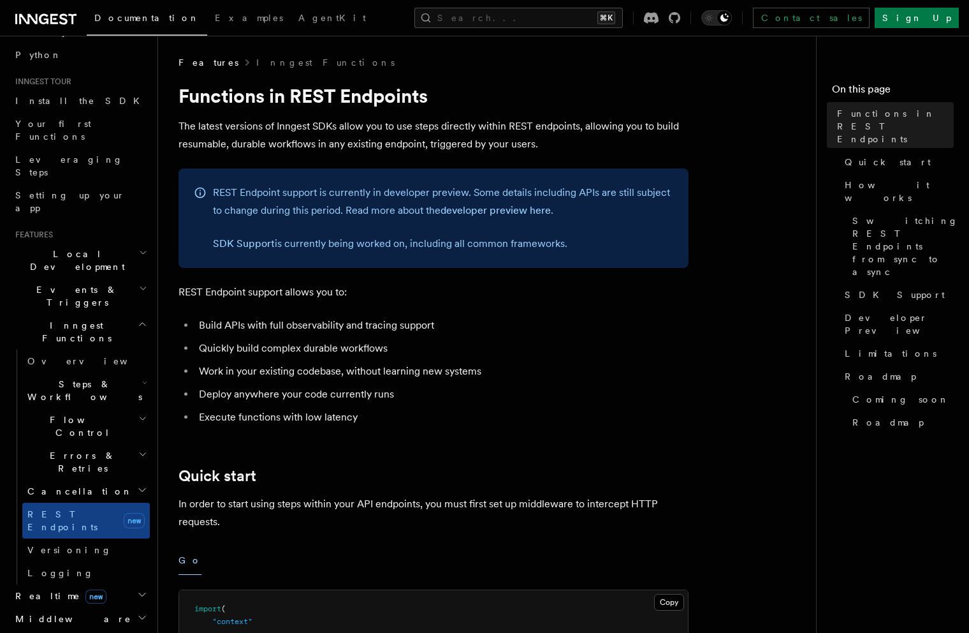
drag, startPoint x: 230, startPoint y: 320, endPoint x: 445, endPoint y: 307, distance: 214.7
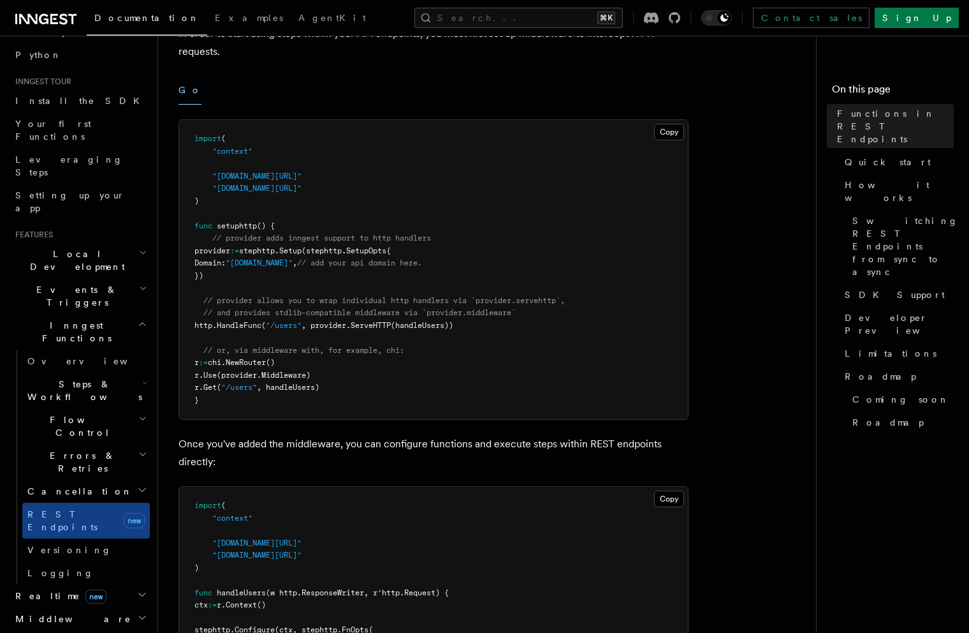
scroll to position [798, 0]
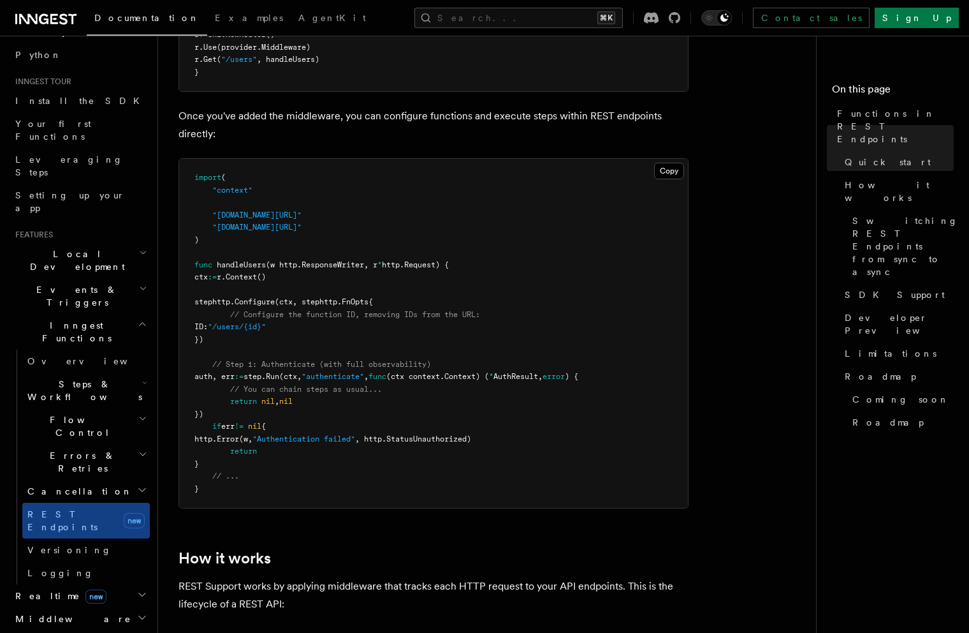
click at [92, 247] on span "Local Development" at bounding box center [74, 260] width 129 height 26
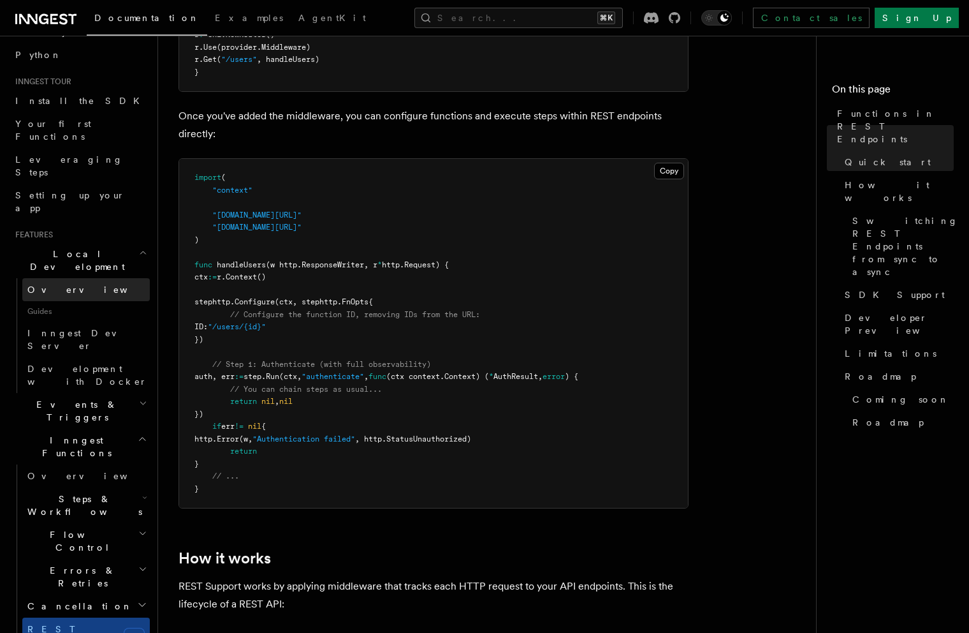
click at [81, 278] on link "Overview" at bounding box center [86, 289] width 128 height 23
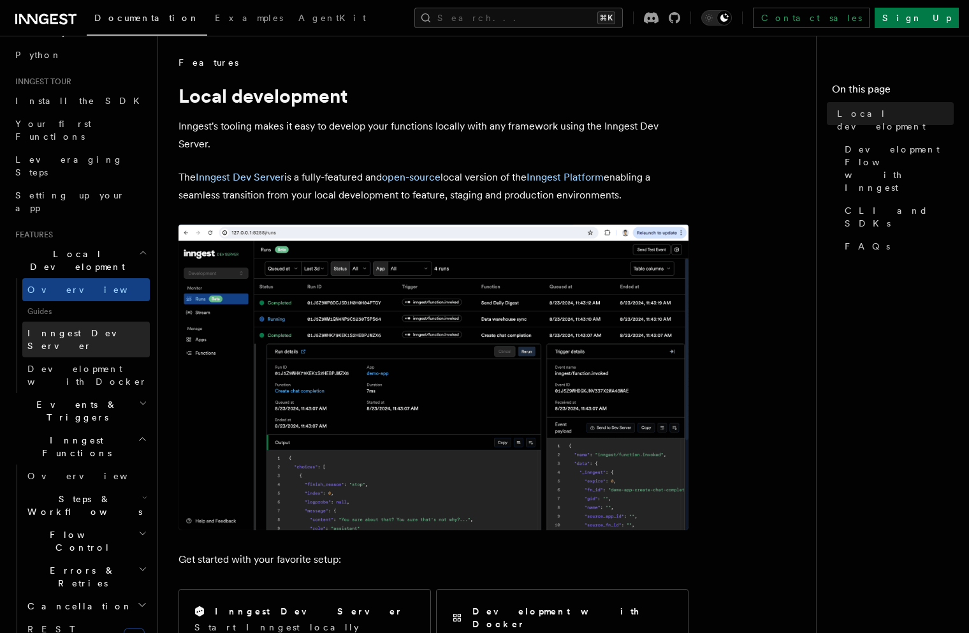
click at [82, 328] on span "Inngest Dev Server" at bounding box center [81, 339] width 109 height 23
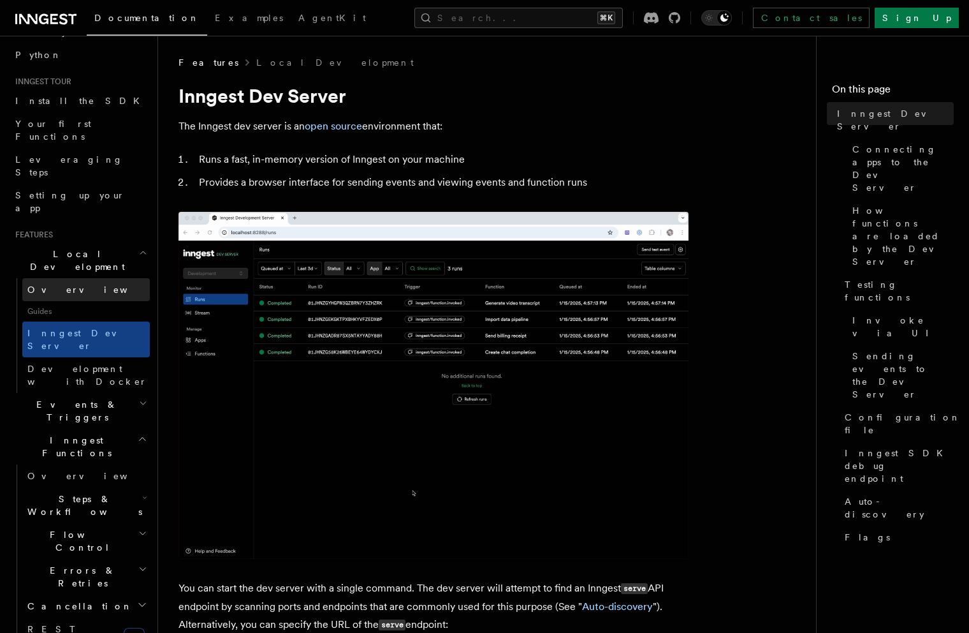
click at [77, 278] on link "Overview" at bounding box center [86, 289] width 128 height 23
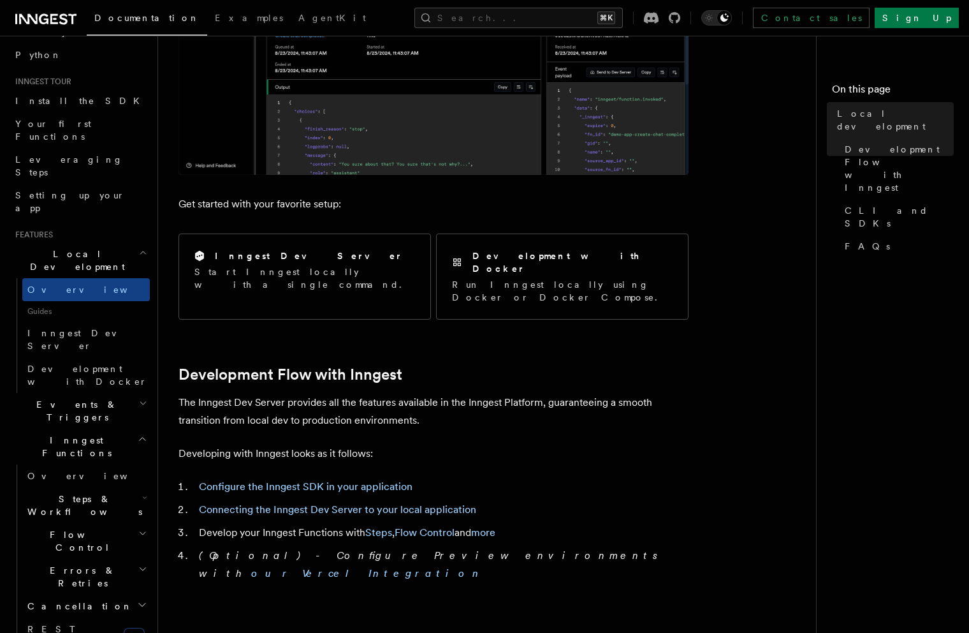
scroll to position [364, 0]
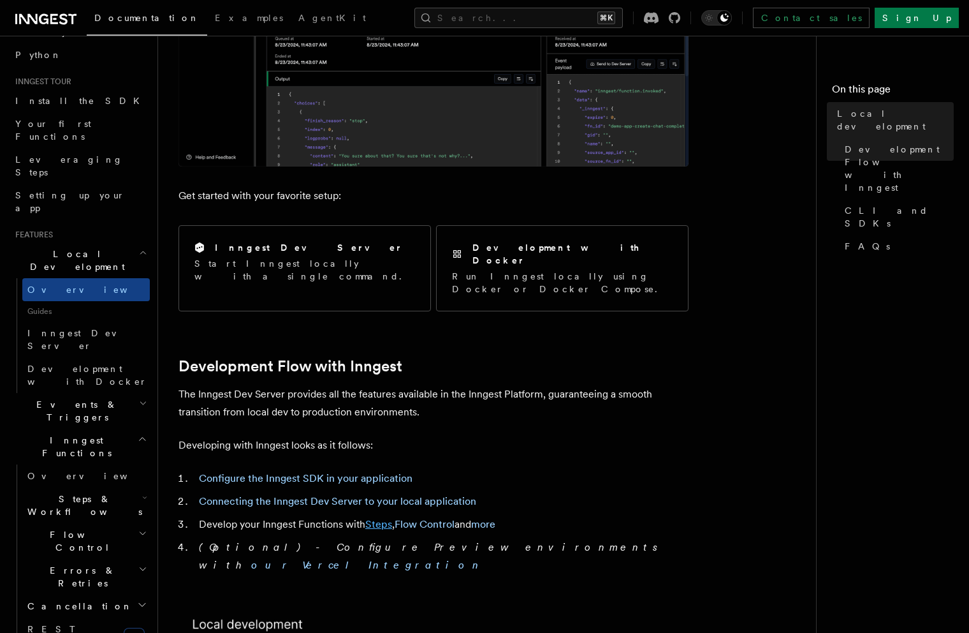
click at [382, 518] on link "Steps" at bounding box center [378, 524] width 27 height 12
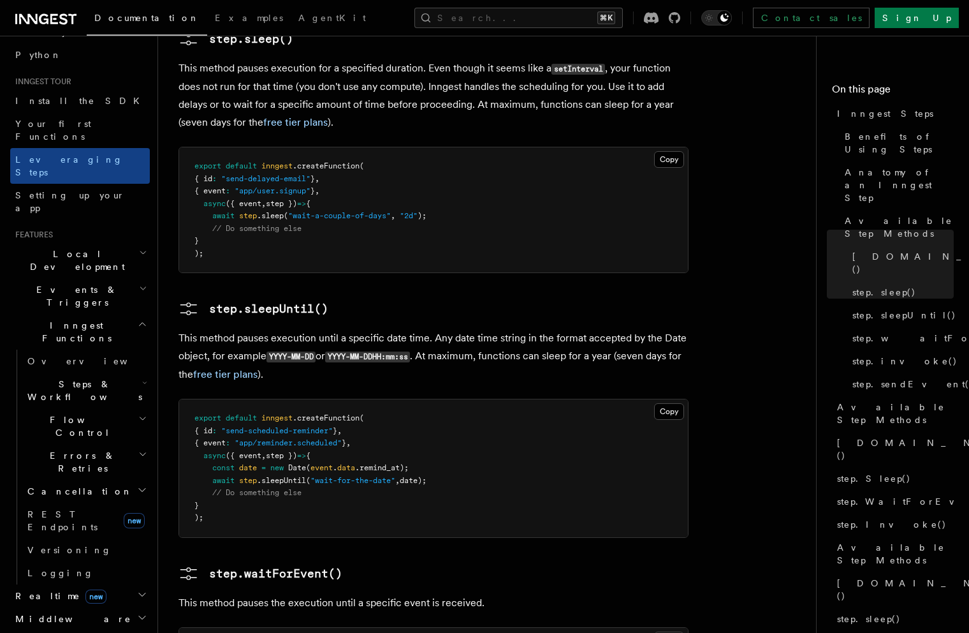
scroll to position [1242, 0]
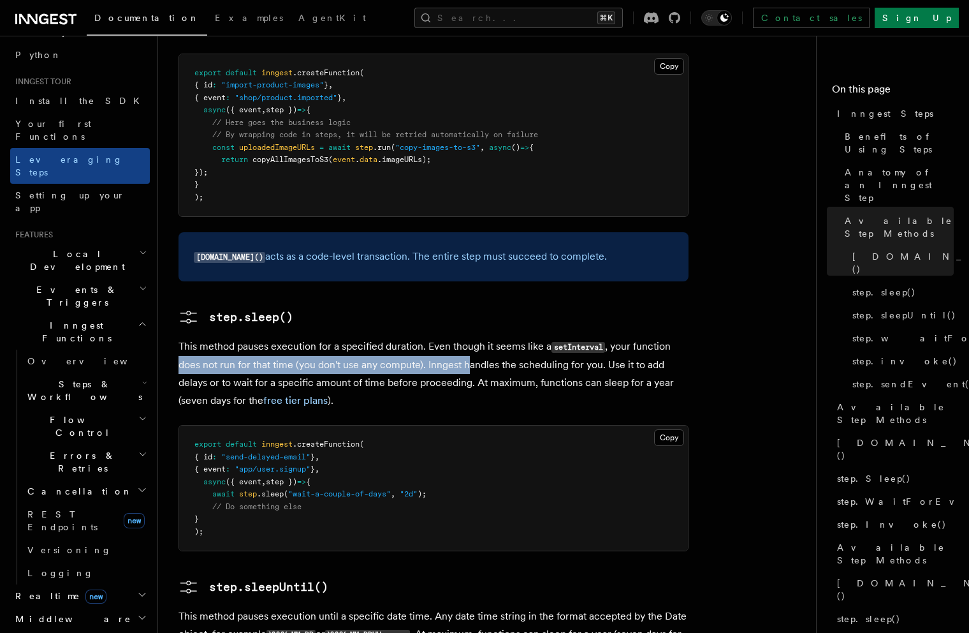
drag, startPoint x: 209, startPoint y: 280, endPoint x: 468, endPoint y: 278, distance: 259.6
click at [468, 278] on div "Inngest tour Inngest Steps Steps are fundamental building blocks in Inngest fun…" at bounding box center [512, 485] width 709 height 3454
click at [468, 337] on p "This method pauses execution for a specified duration. Even though it seems lik…" at bounding box center [434, 373] width 510 height 72
drag, startPoint x: 316, startPoint y: 275, endPoint x: 404, endPoint y: 276, distance: 88.7
click at [404, 337] on p "This method pauses execution for a specified duration. Even though it seems lik…" at bounding box center [434, 373] width 510 height 72
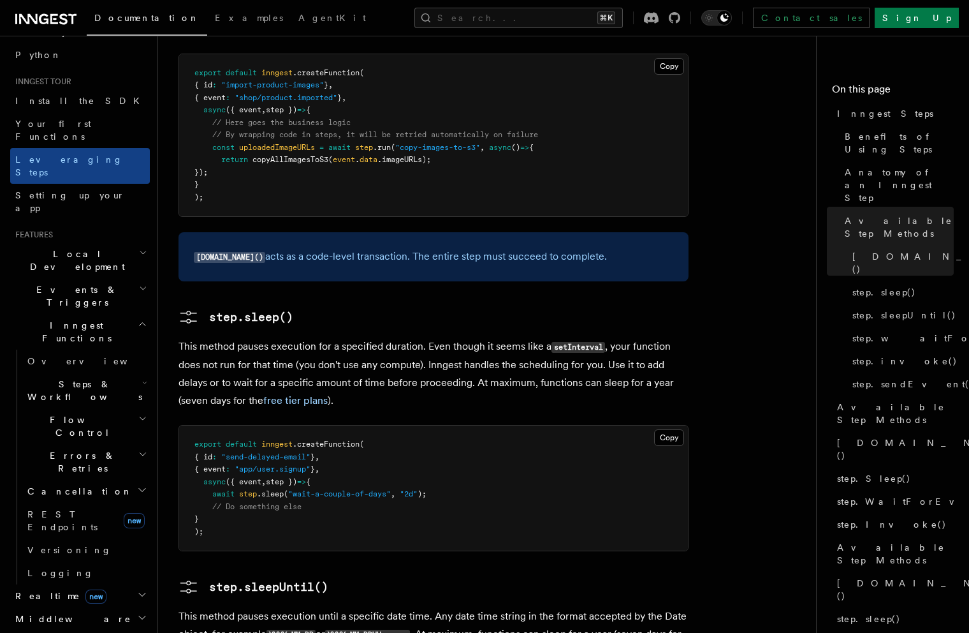
click at [411, 337] on p "This method pauses execution for a specified duration. Even though it seems lik…" at bounding box center [434, 373] width 510 height 72
drag, startPoint x: 469, startPoint y: 272, endPoint x: 625, endPoint y: 277, distance: 155.7
click at [626, 337] on p "This method pauses execution for a specified duration. Even though it seems lik…" at bounding box center [434, 373] width 510 height 72
click at [625, 337] on p "This method pauses execution for a specified duration. Even though it seems lik…" at bounding box center [434, 373] width 510 height 72
drag, startPoint x: 606, startPoint y: 275, endPoint x: 674, endPoint y: 282, distance: 68.0
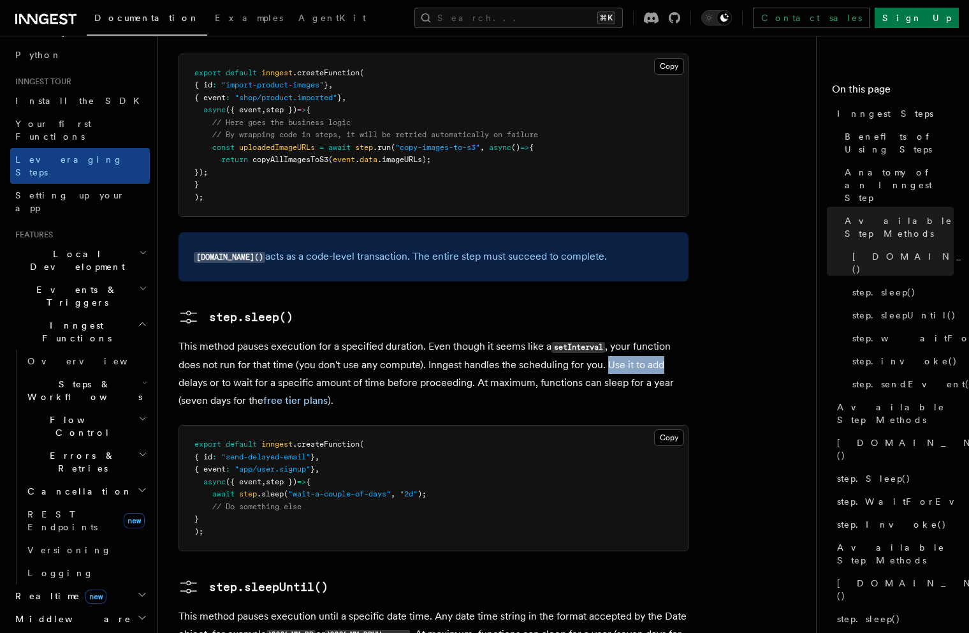
click at [674, 337] on p "This method pauses execution for a specified duration. Even though it seems lik…" at bounding box center [434, 373] width 510 height 72
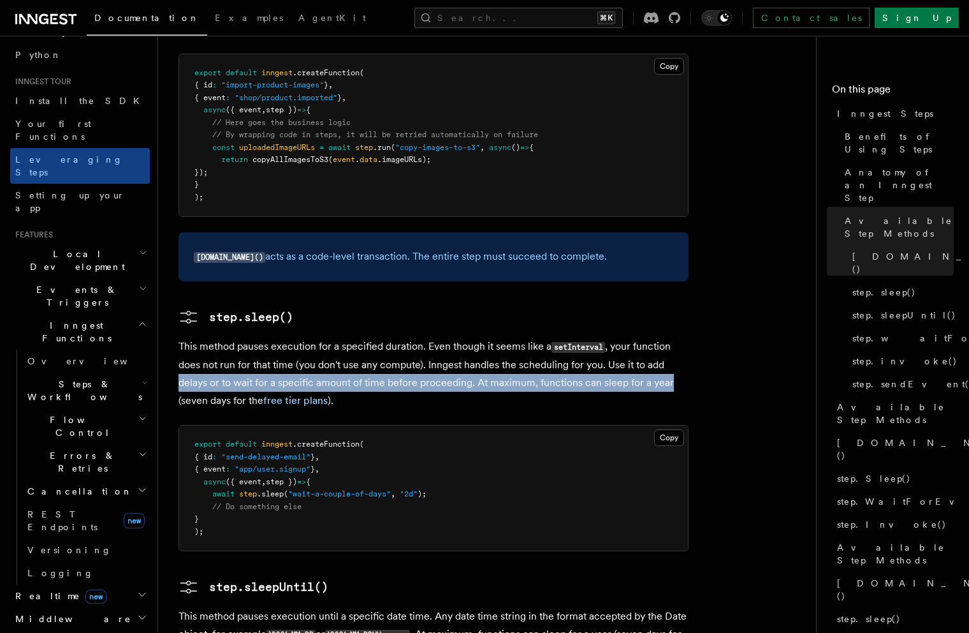
click at [675, 337] on p "This method pauses execution for a specified duration. Even though it seems lik…" at bounding box center [434, 373] width 510 height 72
click at [676, 337] on p "This method pauses execution for a specified duration. Even though it seems lik…" at bounding box center [434, 373] width 510 height 72
drag, startPoint x: 676, startPoint y: 288, endPoint x: 253, endPoint y: 288, distance: 423.5
click at [253, 337] on p "This method pauses execution for a specified duration. Even though it seems lik…" at bounding box center [434, 373] width 510 height 72
click at [251, 337] on p "This method pauses execution for a specified duration. Even though it seems lik…" at bounding box center [434, 373] width 510 height 72
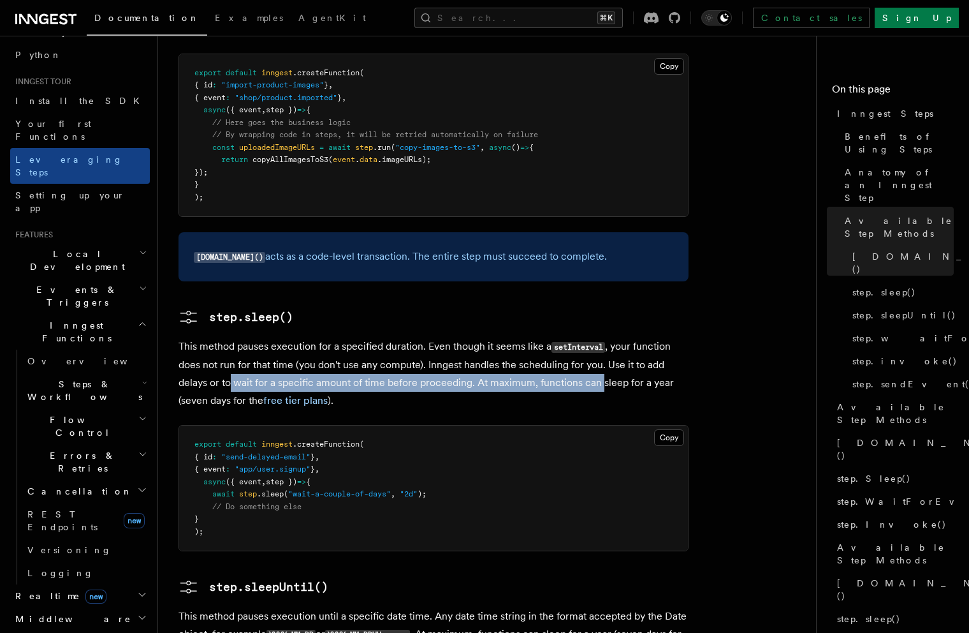
drag, startPoint x: 246, startPoint y: 290, endPoint x: 603, endPoint y: 291, distance: 356.5
click at [603, 337] on p "This method pauses execution for a specified duration. Even though it seems lik…" at bounding box center [434, 373] width 510 height 72
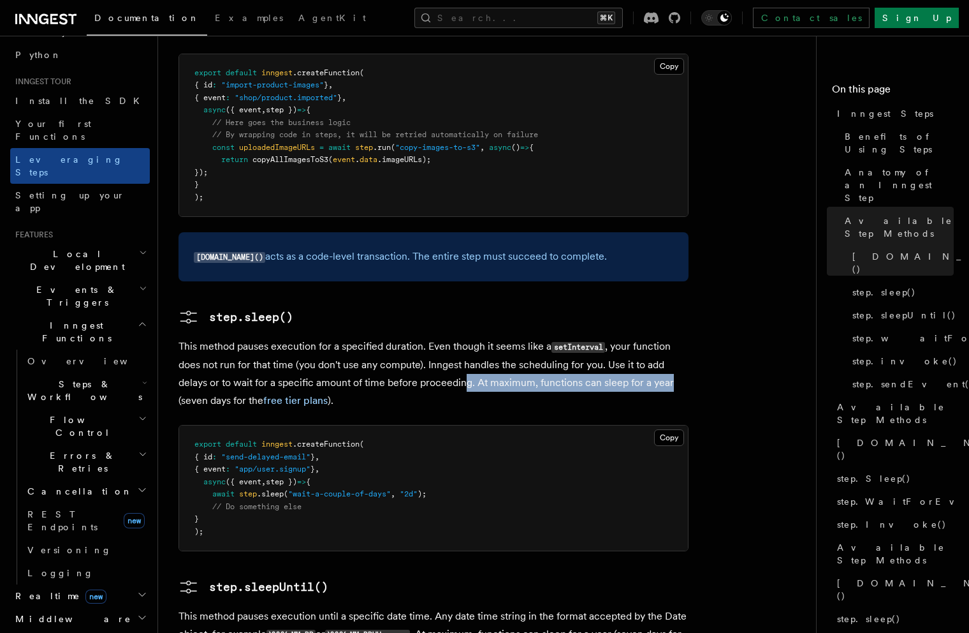
drag, startPoint x: 463, startPoint y: 293, endPoint x: 677, endPoint y: 299, distance: 213.7
click at [677, 337] on p "This method pauses execution for a specified duration. Even though it seems lik…" at bounding box center [434, 373] width 510 height 72
drag, startPoint x: 603, startPoint y: 297, endPoint x: 483, endPoint y: 300, distance: 119.9
click at [483, 337] on p "This method pauses execution for a specified duration. Even though it seems lik…" at bounding box center [434, 373] width 510 height 72
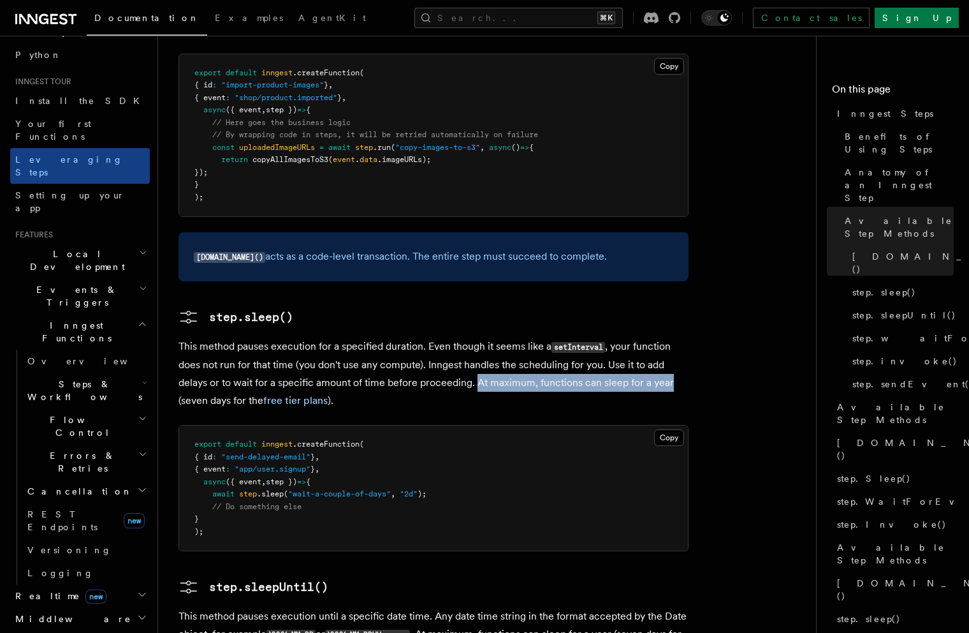
click at [483, 337] on p "This method pauses execution for a specified duration. Even though it seems lik…" at bounding box center [434, 373] width 510 height 72
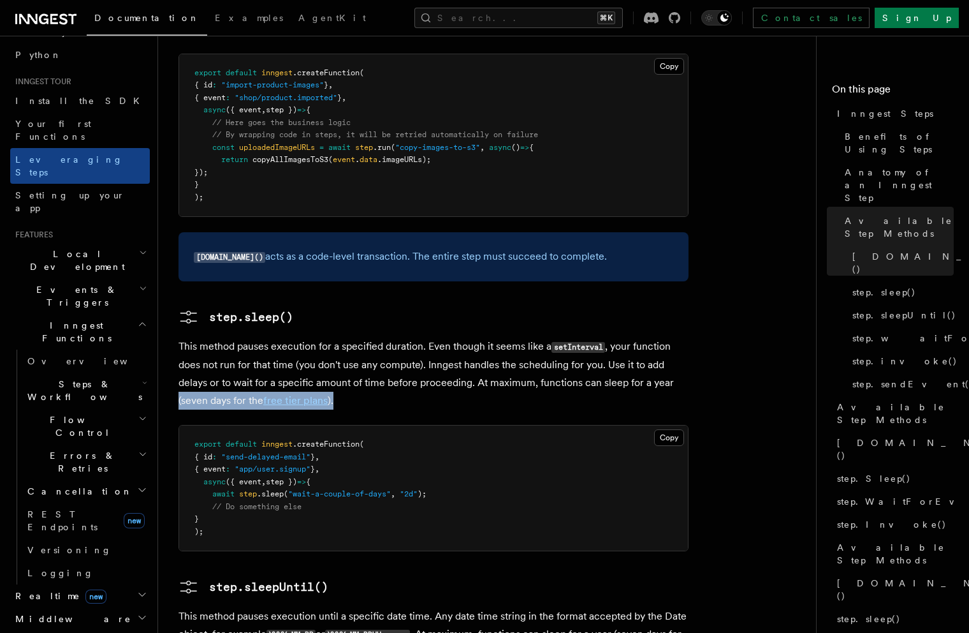
drag, startPoint x: 393, startPoint y: 317, endPoint x: 178, endPoint y: 320, distance: 215.0
click at [179, 337] on p "This method pauses execution for a specified duration. Even though it seems lik…" at bounding box center [434, 373] width 510 height 72
drag, startPoint x: 229, startPoint y: 318, endPoint x: 353, endPoint y: 314, distance: 123.8
click at [353, 337] on p "This method pauses execution for a specified duration. Even though it seems lik…" at bounding box center [434, 373] width 510 height 72
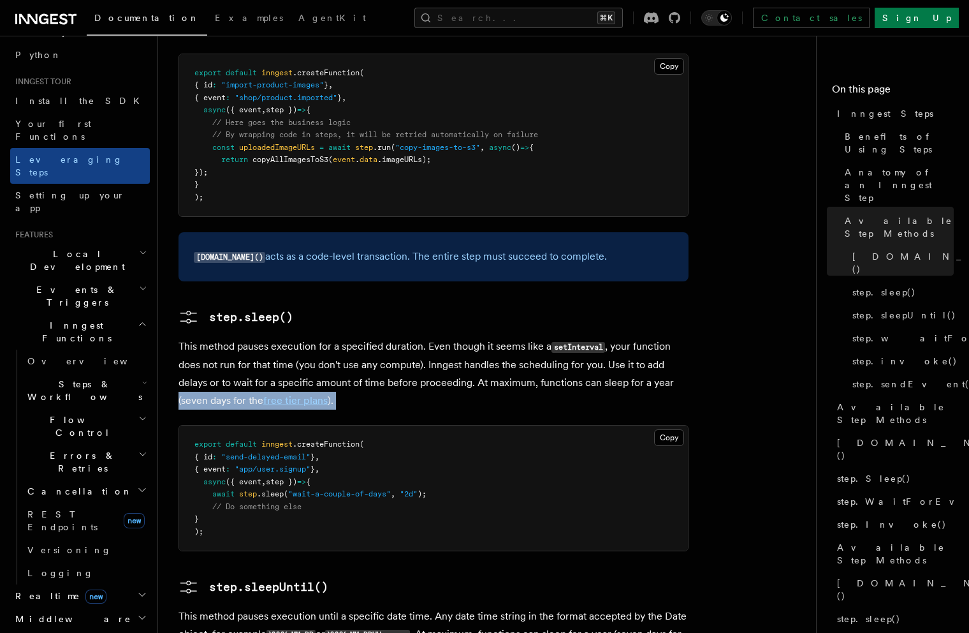
click at [353, 337] on p "This method pauses execution for a specified duration. Even though it seems lik…" at bounding box center [434, 373] width 510 height 72
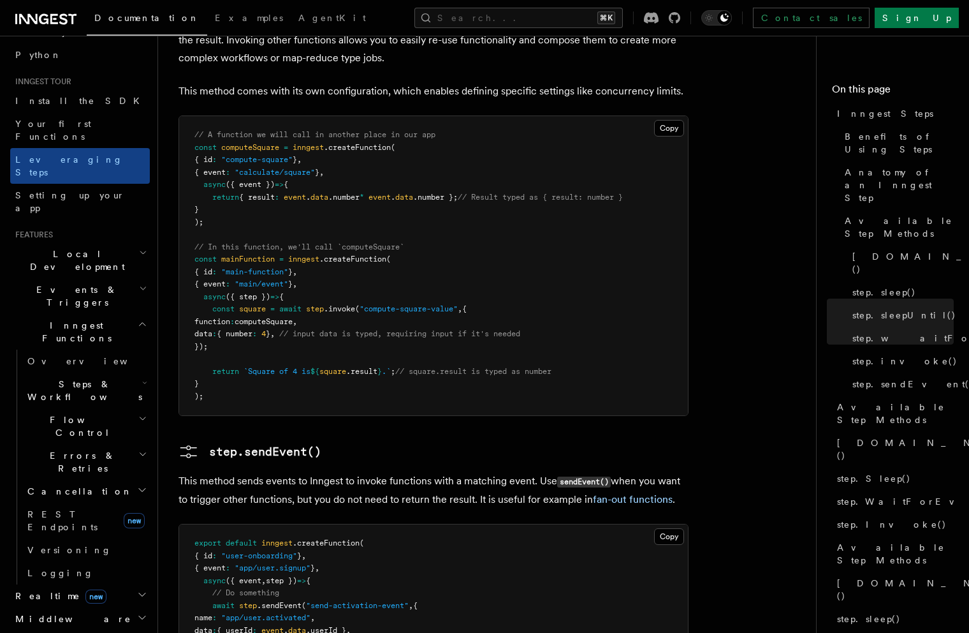
scroll to position [2550, 0]
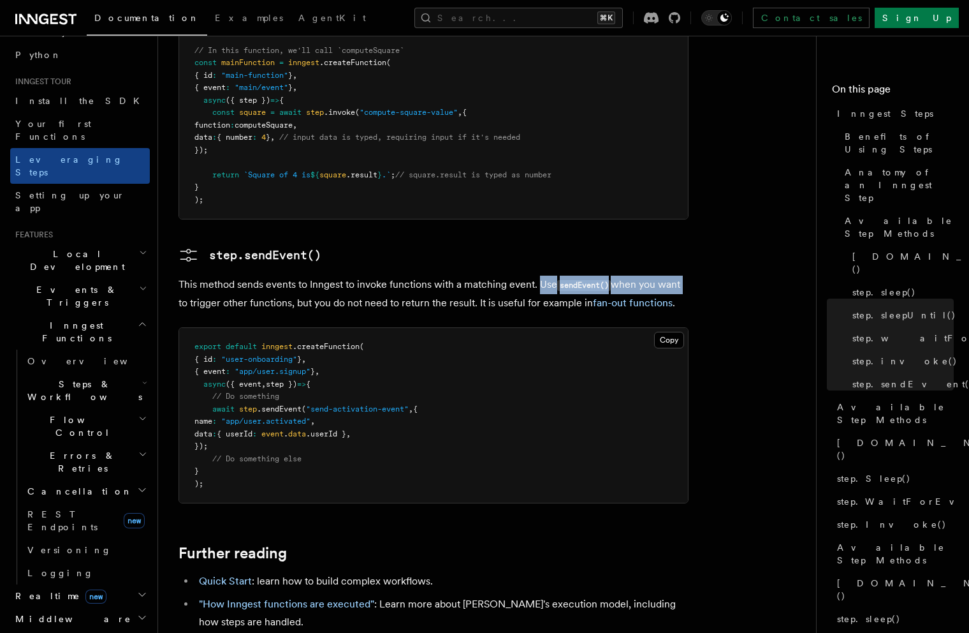
drag, startPoint x: 551, startPoint y: 195, endPoint x: 684, endPoint y: 192, distance: 133.3
click at [684, 276] on p "This method sends events to Inngest to invoke functions with a matching event. …" at bounding box center [434, 294] width 510 height 36
click at [228, 276] on p "This method sends events to Inngest to invoke functions with a matching event. …" at bounding box center [434, 294] width 510 height 36
drag, startPoint x: 175, startPoint y: 212, endPoint x: 497, endPoint y: 207, distance: 322.1
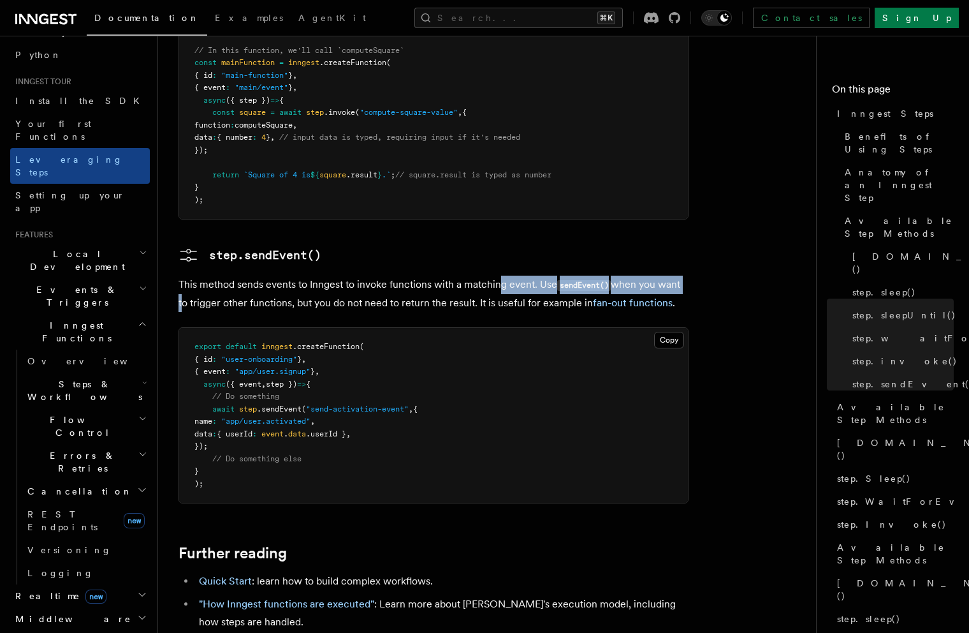
click at [497, 276] on p "This method sends events to Inngest to invoke functions with a matching event. …" at bounding box center [434, 294] width 510 height 36
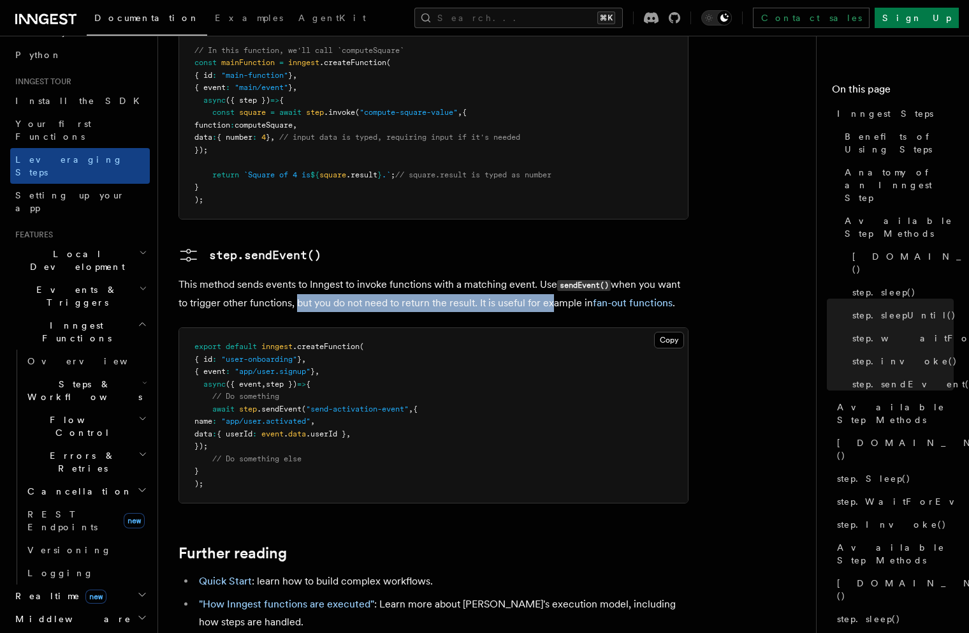
drag, startPoint x: 316, startPoint y: 217, endPoint x: 545, endPoint y: 210, distance: 229.1
click at [545, 276] on p "This method sends events to Inngest to invoke functions with a matching event. …" at bounding box center [434, 294] width 510 height 36
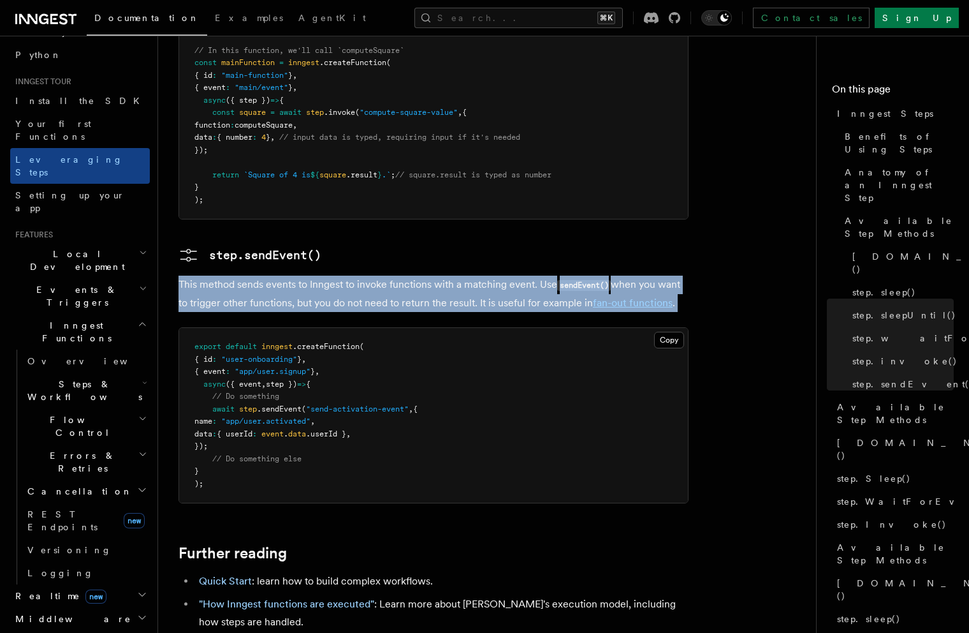
click at [545, 276] on p "This method sends events to Inngest to invoke functions with a matching event. …" at bounding box center [434, 294] width 510 height 36
click at [537, 276] on p "This method sends events to Inngest to invoke functions with a matching event. …" at bounding box center [434, 294] width 510 height 36
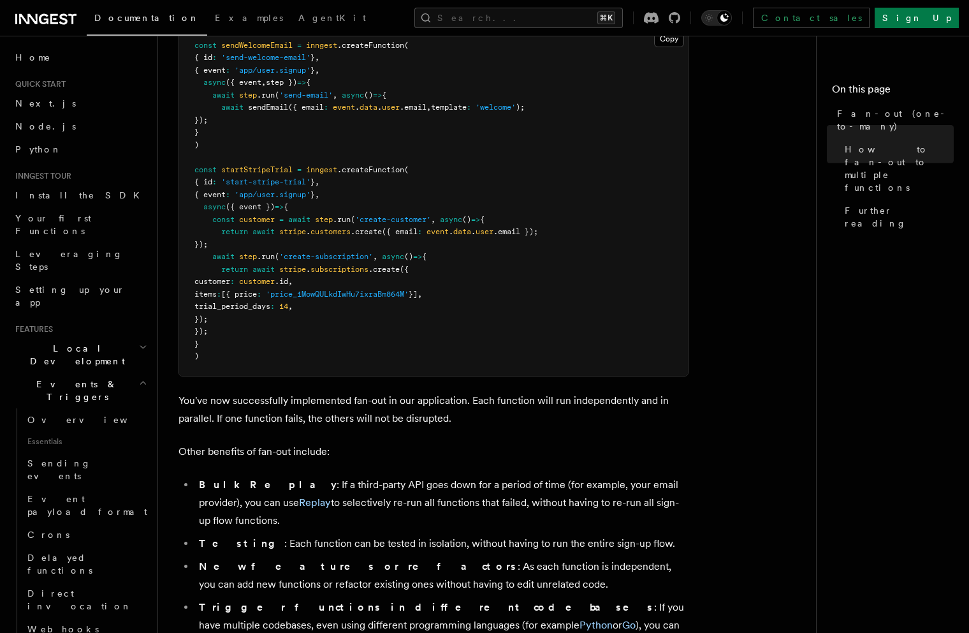
scroll to position [1472, 0]
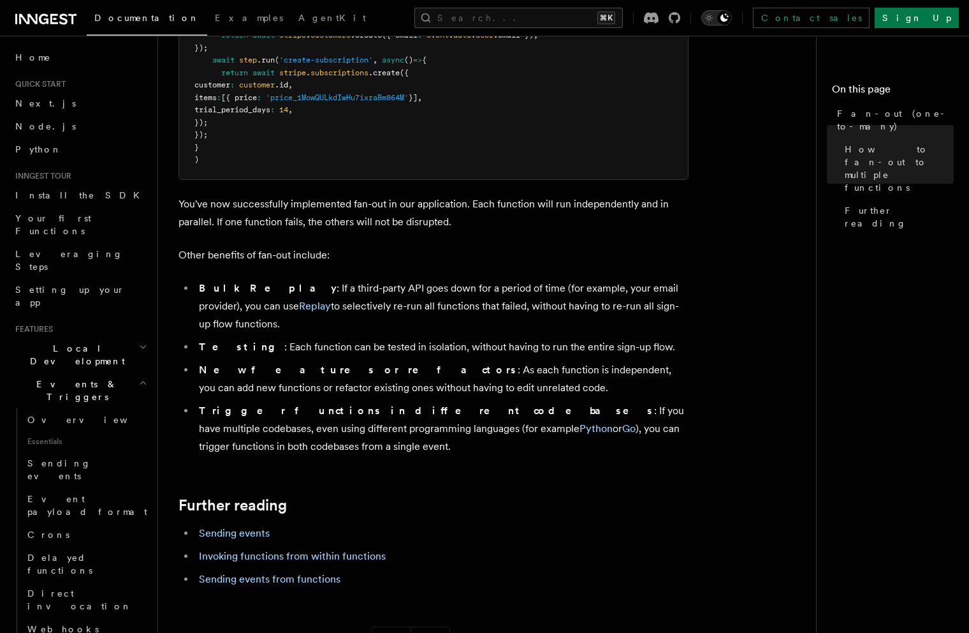
click at [729, 18] on icon "Toggle dark mode" at bounding box center [725, 17] width 8 height 8
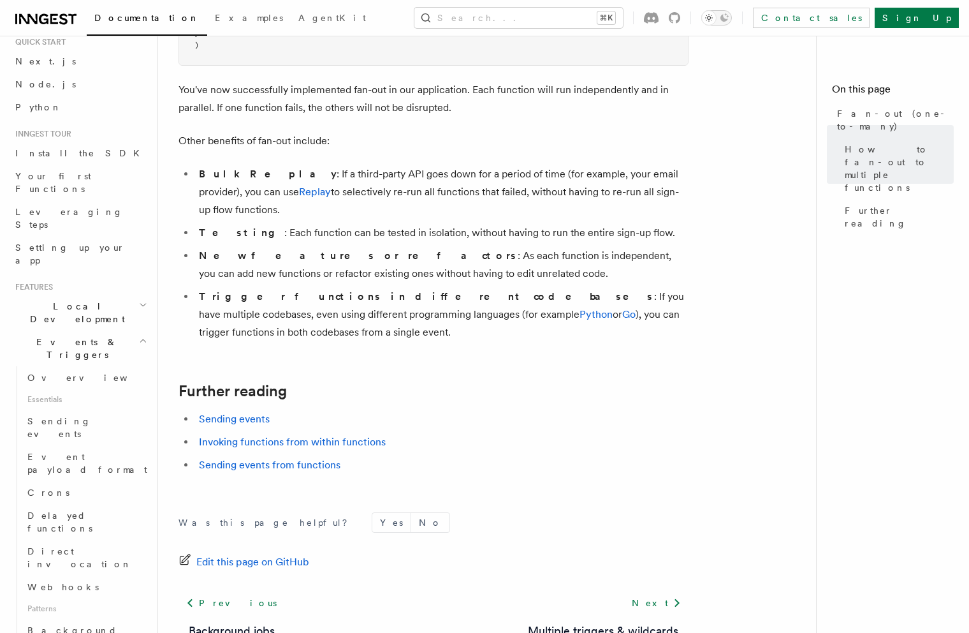
scroll to position [1625, 0]
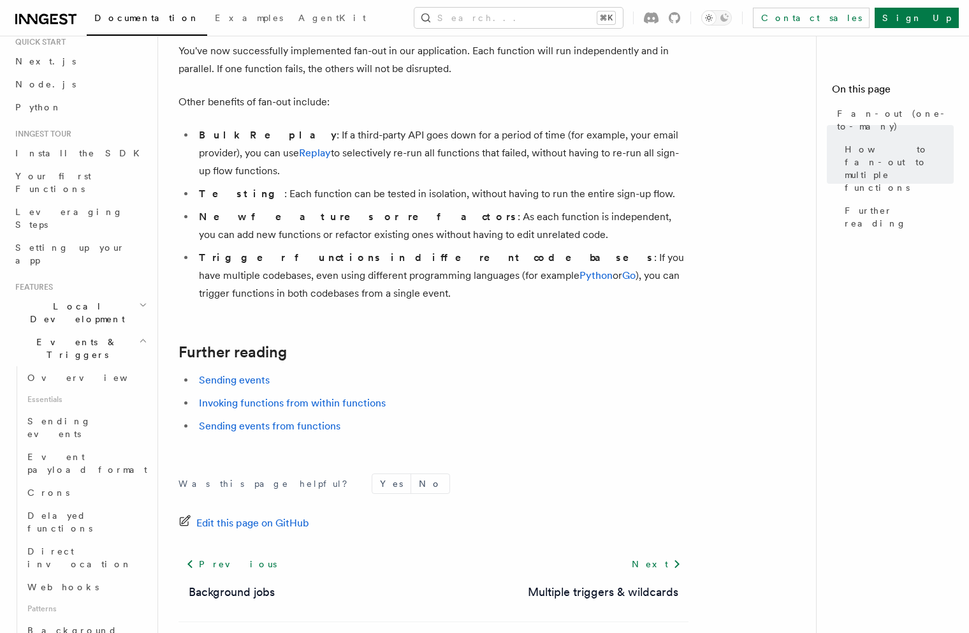
click at [510, 417] on li "Sending events from functions" at bounding box center [442, 426] width 494 height 18
click at [106, 619] on link "Background jobs" at bounding box center [86, 637] width 128 height 36
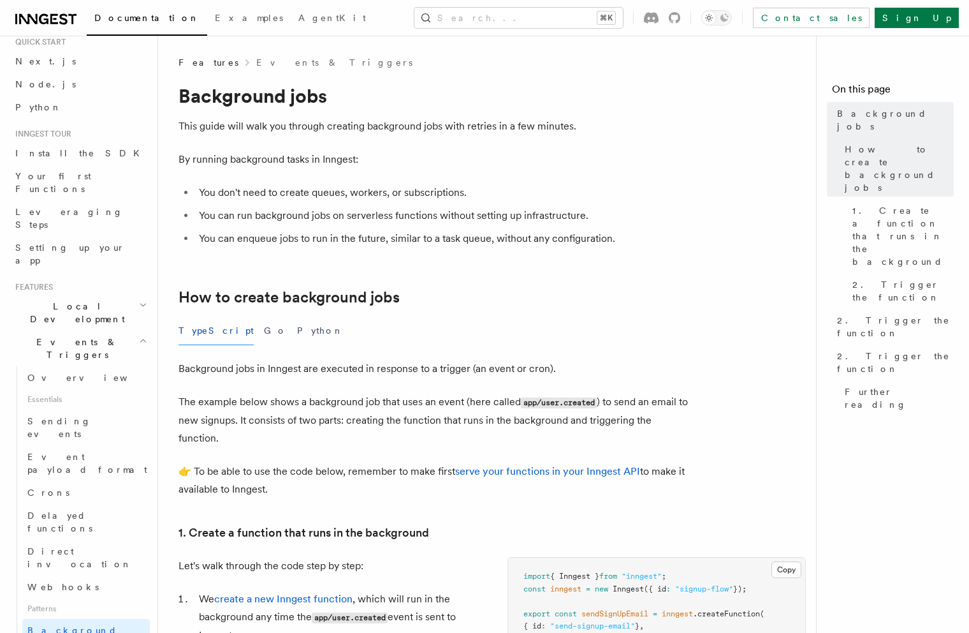
click at [408, 226] on ul "You don't need to create queues, workers, or subscriptions. You can run backgro…" at bounding box center [434, 216] width 510 height 64
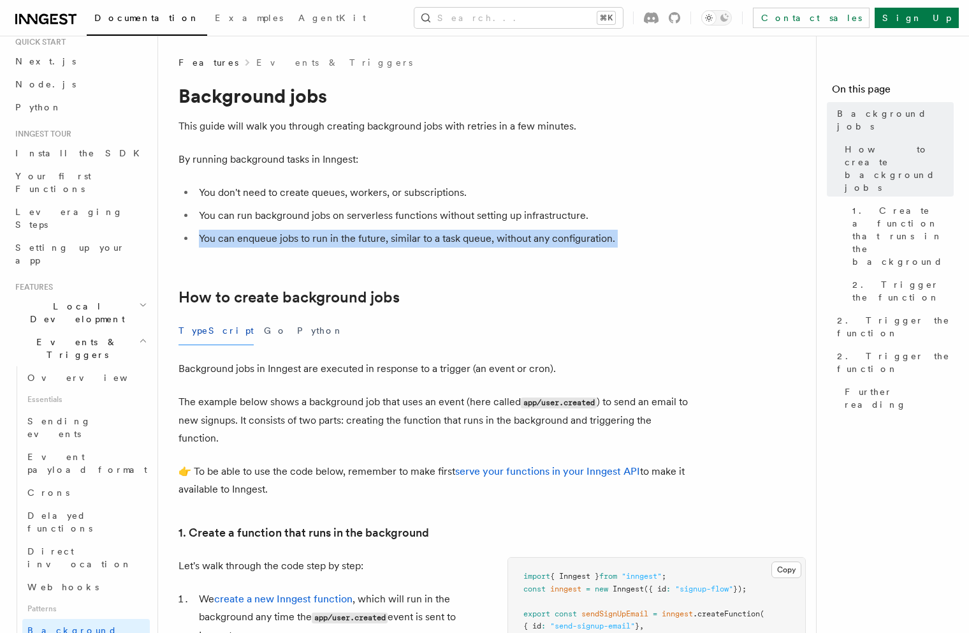
click at [408, 226] on ul "You don't need to create queues, workers, or subscriptions. You can run backgro…" at bounding box center [434, 216] width 510 height 64
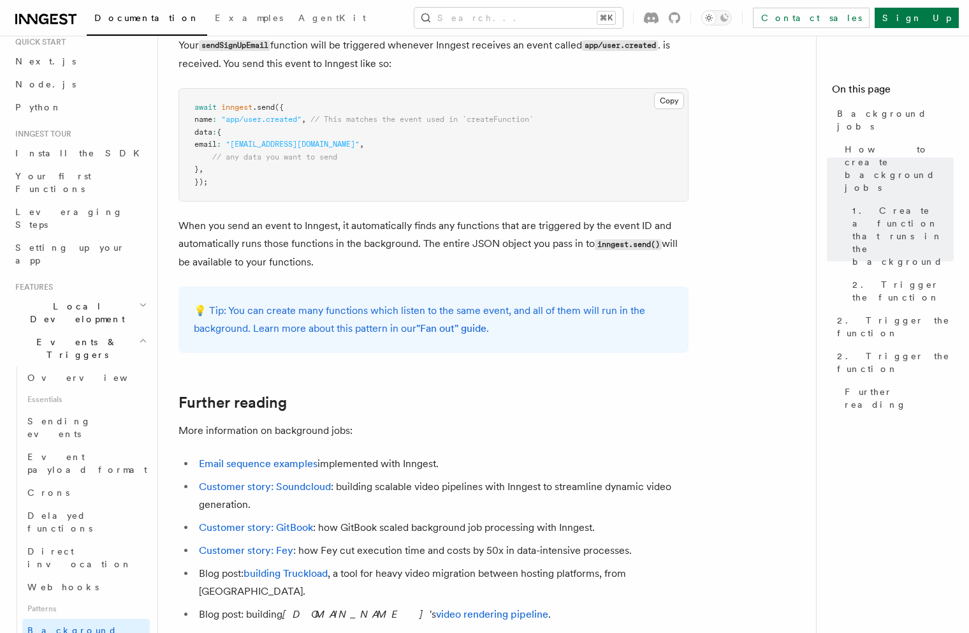
scroll to position [993, 0]
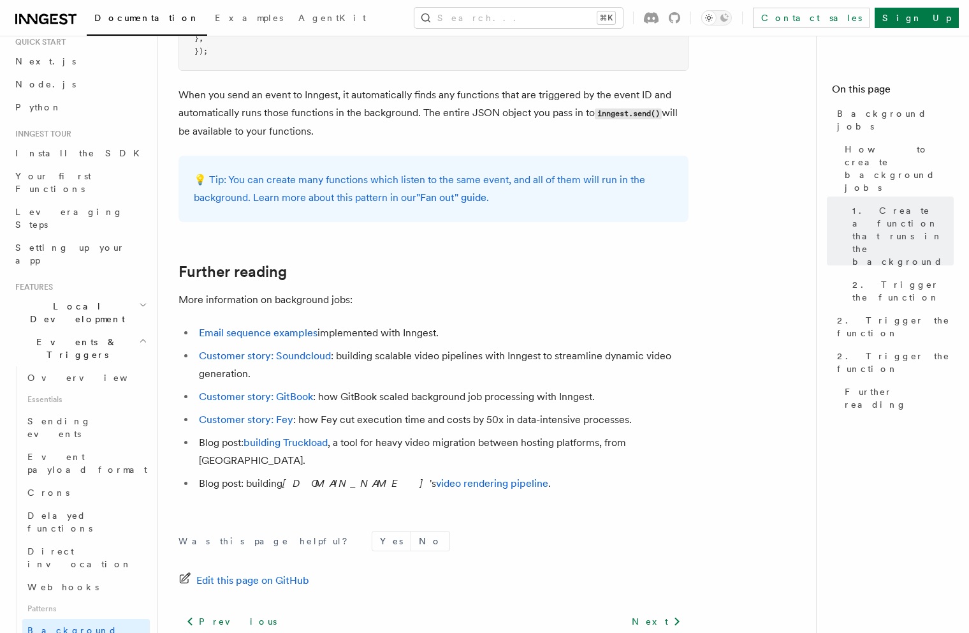
click at [408, 222] on div "💡 Tip: You can create many functions which listen to the same event, and all of…" at bounding box center [434, 189] width 510 height 66
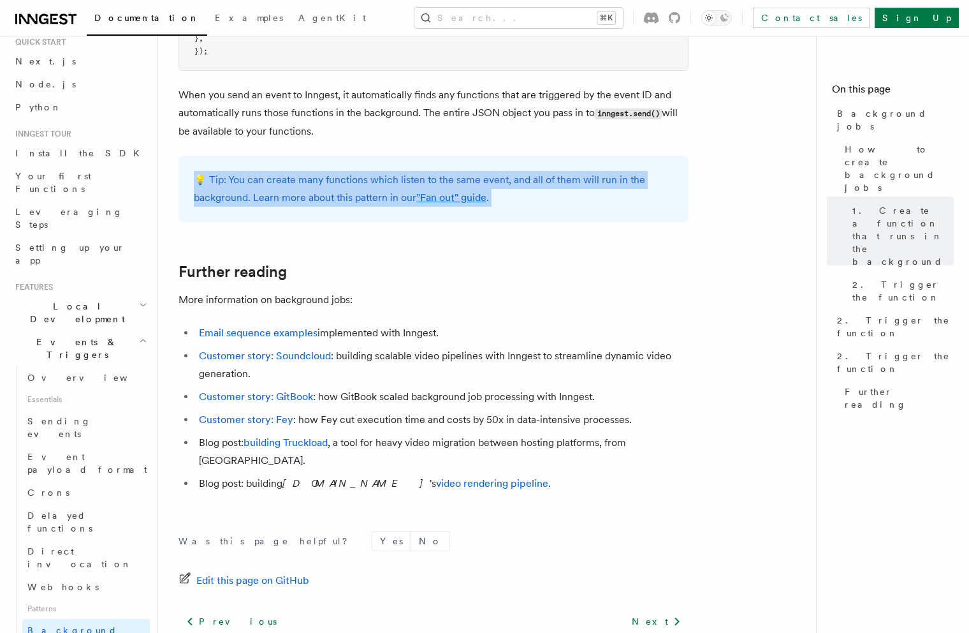
click at [408, 222] on div "💡 Tip: You can create many functions which listen to the same event, and all of…" at bounding box center [434, 189] width 510 height 66
